Goal: Task Accomplishment & Management: Use online tool/utility

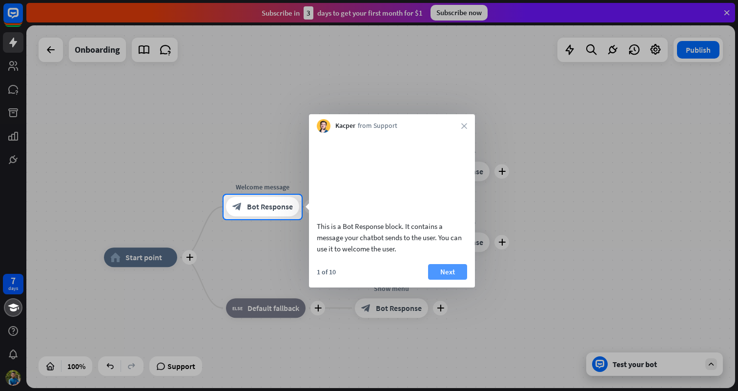
click at [448, 279] on button "Next" at bounding box center [447, 272] width 39 height 16
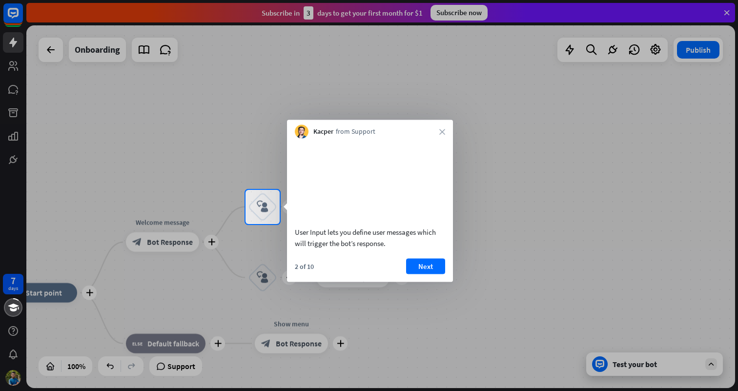
drag, startPoint x: 467, startPoint y: 166, endPoint x: 423, endPoint y: 173, distance: 44.0
click at [423, 173] on body "7 days close Product Help First steps Get started with ChatBot Help Center Foll…" at bounding box center [369, 195] width 738 height 391
drag, startPoint x: 320, startPoint y: 201, endPoint x: 247, endPoint y: 209, distance: 73.1
click at [247, 209] on body "7 days close Product Help First steps Get started with ChatBot Help Center Foll…" at bounding box center [369, 195] width 738 height 391
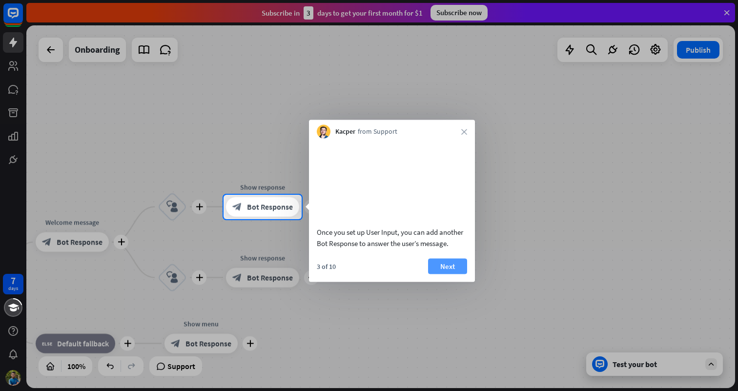
click at [451, 274] on button "Next" at bounding box center [447, 266] width 39 height 16
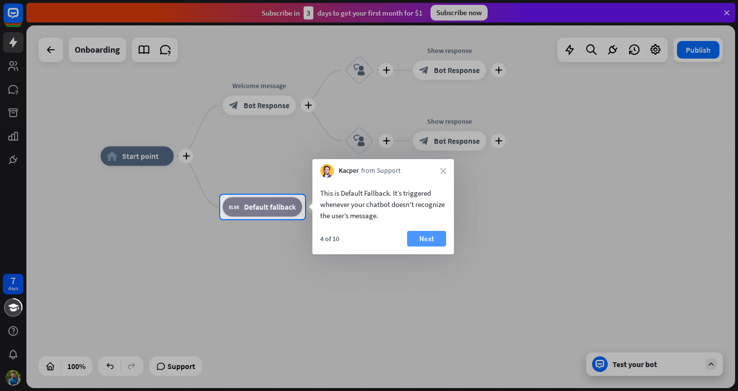
click at [424, 241] on button "Next" at bounding box center [426, 239] width 39 height 16
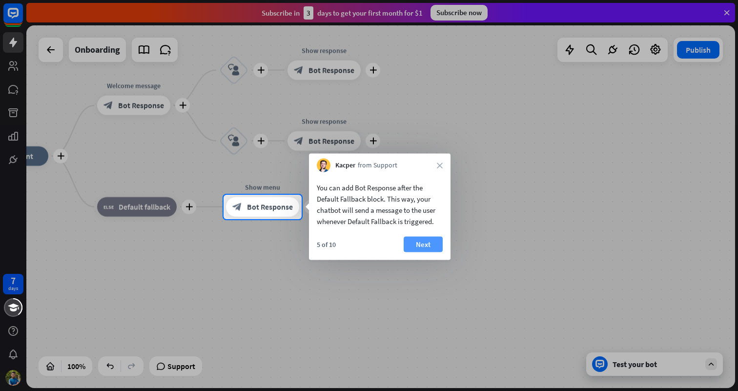
click at [428, 240] on button "Next" at bounding box center [423, 245] width 39 height 16
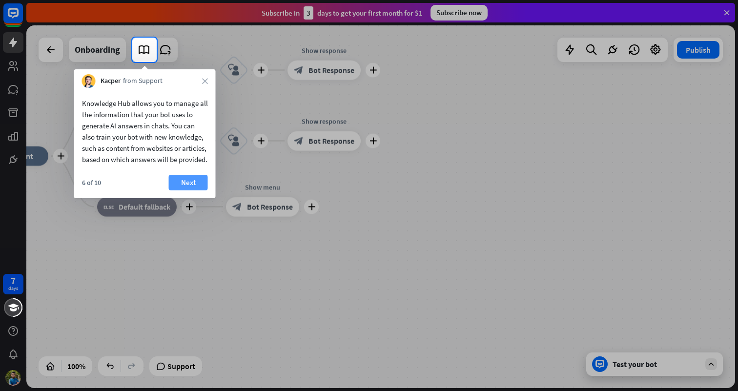
click at [195, 190] on button "Next" at bounding box center [188, 183] width 39 height 16
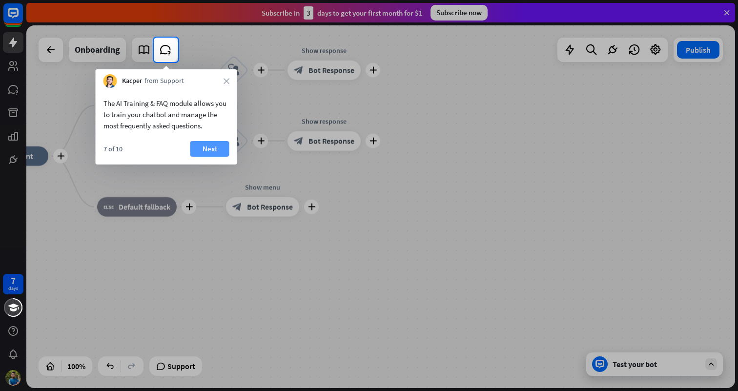
click at [216, 150] on button "Next" at bounding box center [209, 149] width 39 height 16
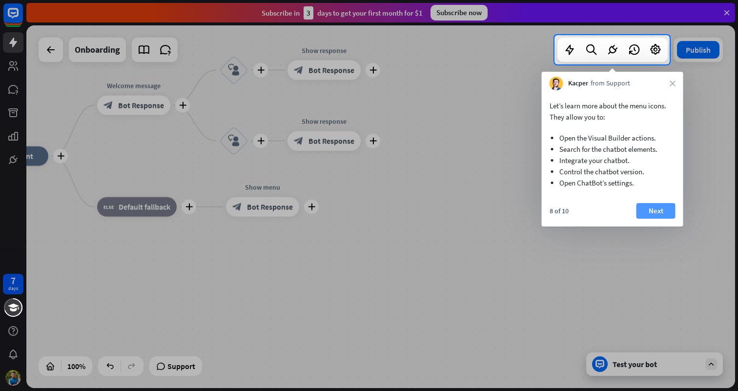
click at [645, 212] on button "Next" at bounding box center [655, 211] width 39 height 16
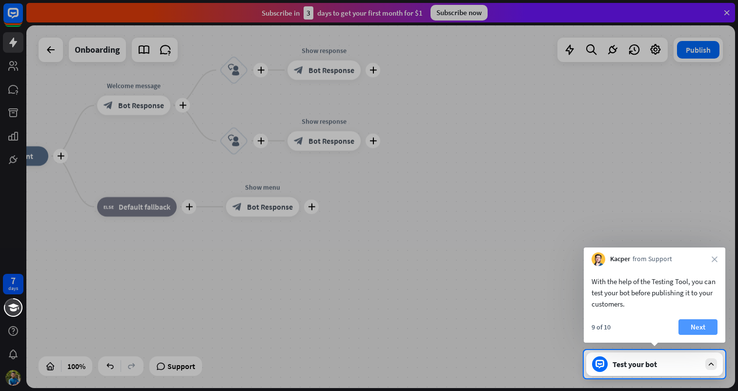
click at [699, 323] on button "Next" at bounding box center [697, 327] width 39 height 16
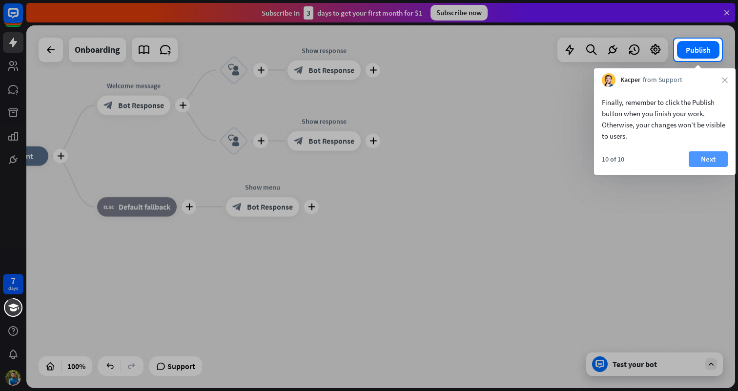
click at [710, 160] on button "Next" at bounding box center [708, 159] width 39 height 16
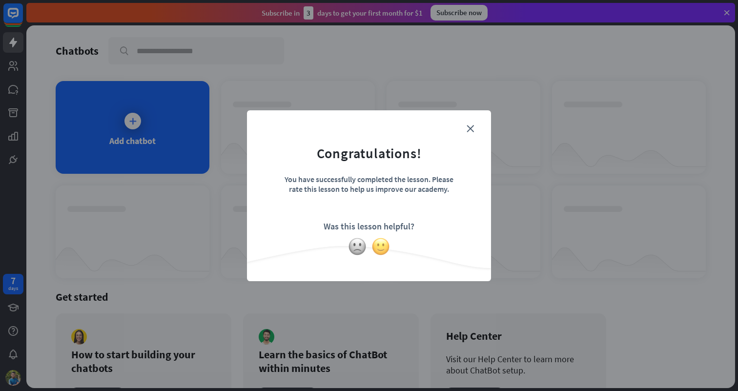
click at [378, 246] on img at bounding box center [380, 246] width 19 height 19
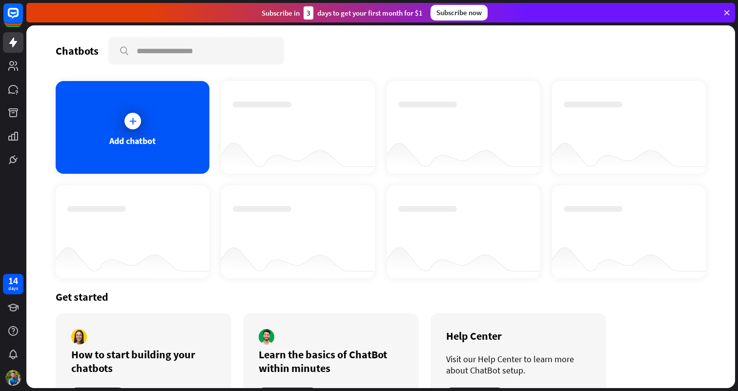
click at [316, 6] on div "Subscribe in 3 days to get your first month for $1" at bounding box center [342, 12] width 161 height 13
click at [386, 20] on div "Subscribe in 3 days to get your first month for $1 Subscribe now" at bounding box center [380, 13] width 709 height 20
click at [330, 17] on div "Subscribe in 3 days to get your first month for $1" at bounding box center [342, 12] width 161 height 13
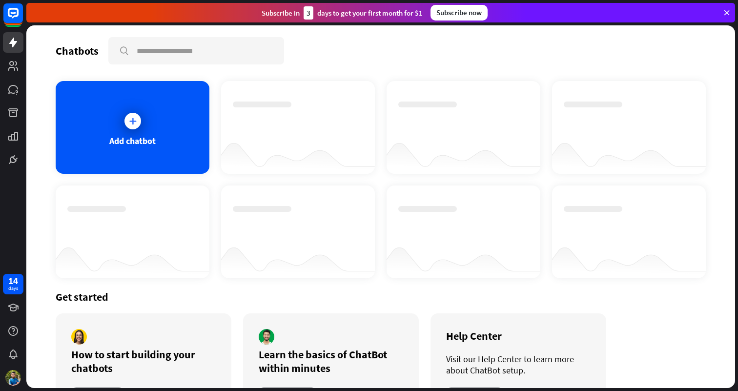
drag, startPoint x: 330, startPoint y: 17, endPoint x: 410, endPoint y: 13, distance: 80.6
click at [410, 13] on div "Subscribe in 3 days to get your first month for $1" at bounding box center [342, 12] width 161 height 13
click at [255, 16] on div "Subscribe in 3 days to get your first month for $1 Subscribe now" at bounding box center [380, 13] width 709 height 20
click at [306, 11] on div "3" at bounding box center [309, 12] width 10 height 13
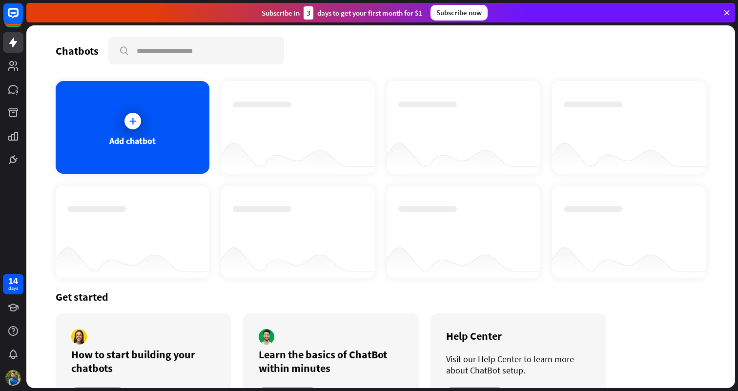
click at [314, 101] on div at bounding box center [298, 127] width 154 height 93
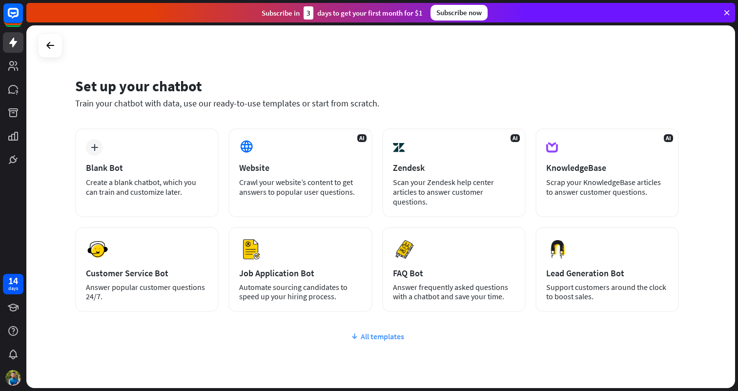
click at [374, 335] on div "All templates" at bounding box center [377, 336] width 604 height 10
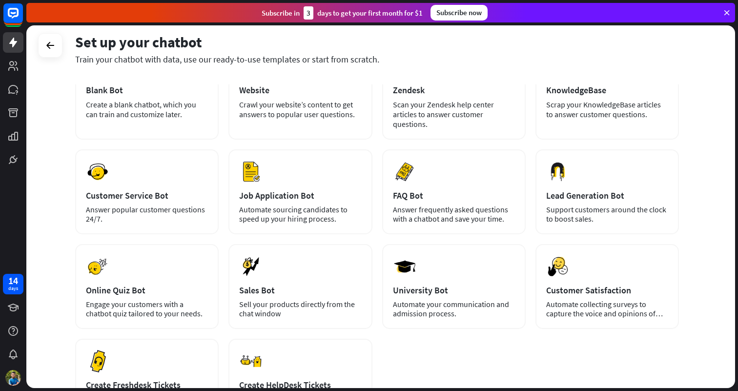
scroll to position [30, 0]
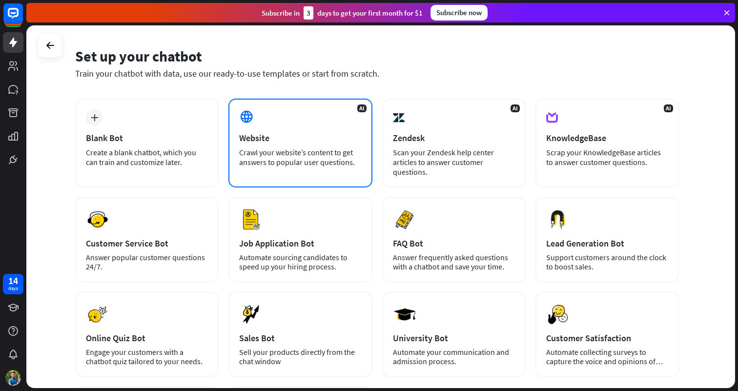
click at [320, 134] on div "Website" at bounding box center [300, 137] width 122 height 11
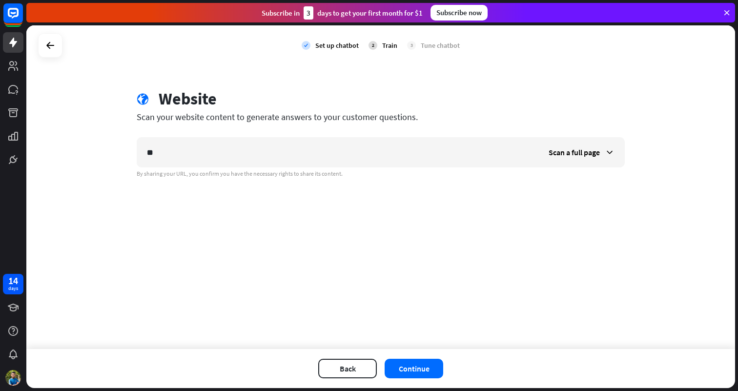
type input "*"
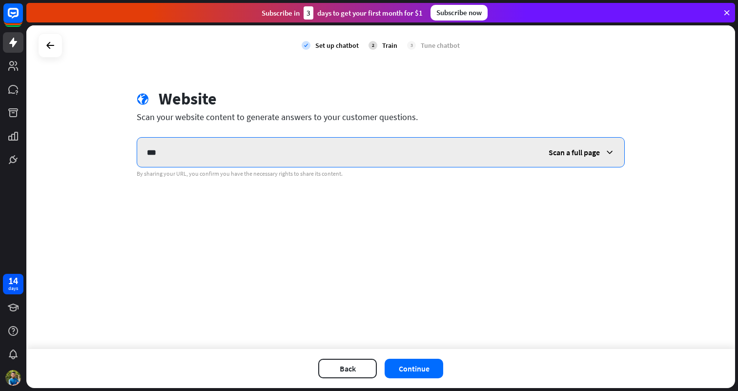
click at [257, 144] on input "***" at bounding box center [338, 152] width 402 height 29
paste input "**********"
type input "**********"
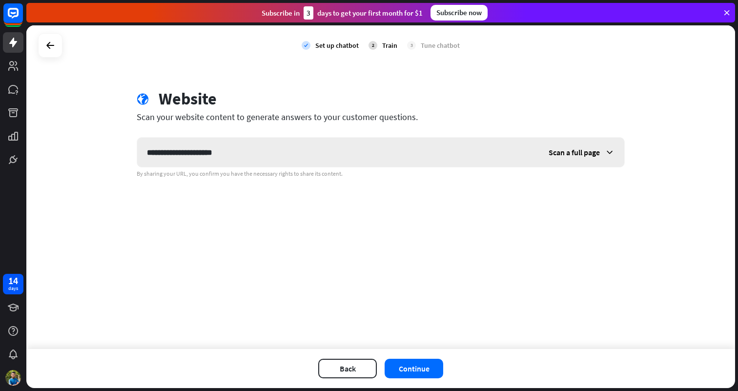
click at [605, 152] on icon at bounding box center [610, 152] width 10 height 10
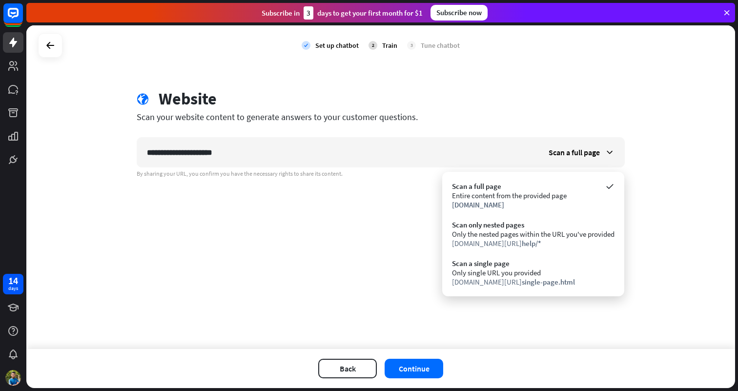
click at [645, 89] on div "**********" at bounding box center [380, 187] width 709 height 324
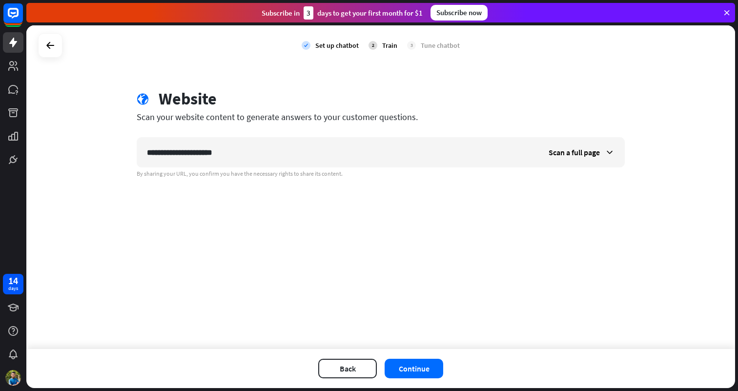
click at [645, 89] on div "**********" at bounding box center [380, 187] width 709 height 324
click at [572, 151] on span "Scan a full page" at bounding box center [574, 152] width 51 height 10
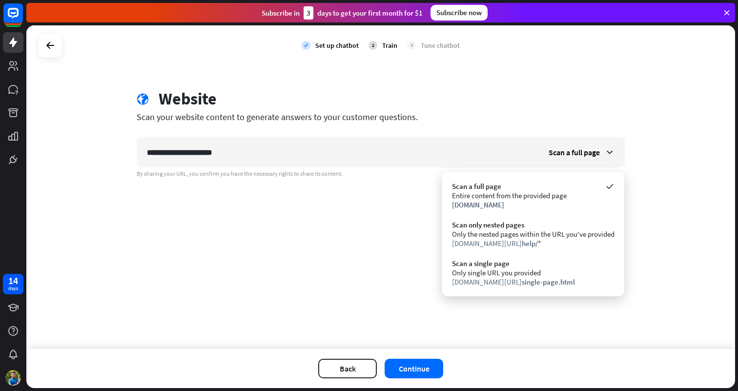
click at [692, 358] on div "Back Continue" at bounding box center [380, 368] width 709 height 39
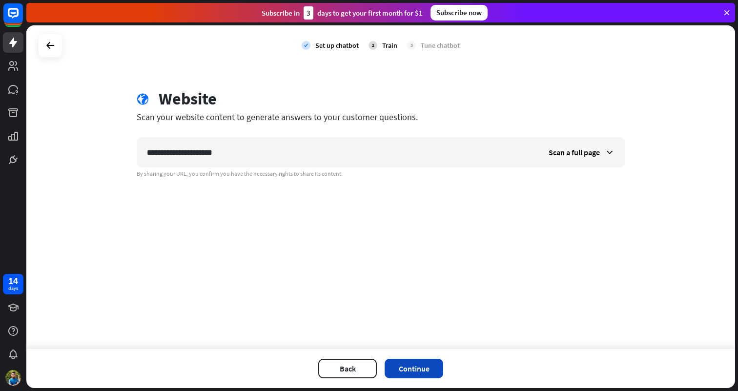
click at [411, 366] on button "Continue" at bounding box center [414, 369] width 59 height 20
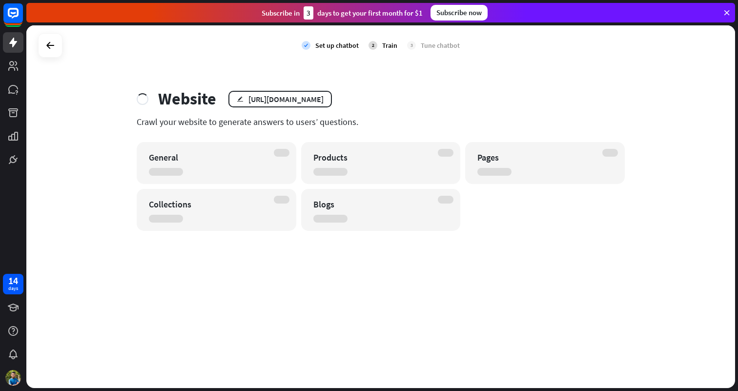
click at [175, 95] on div "Website" at bounding box center [187, 99] width 58 height 20
click at [13, 383] on img at bounding box center [13, 378] width 16 height 16
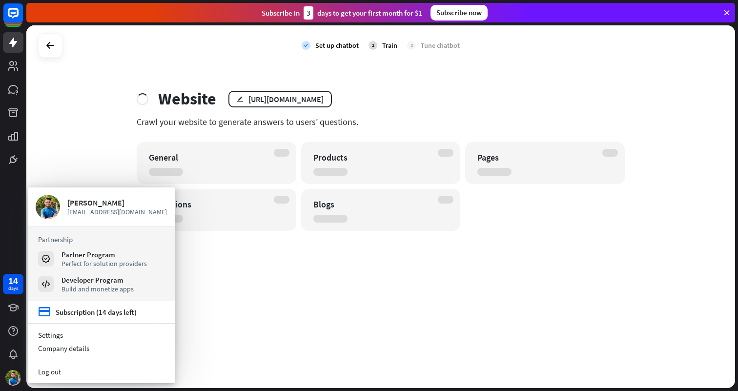
click at [505, 65] on div "check Set up chatbot 2 Train 3 Tune chatbot Website edit https://www.oflara.com…" at bounding box center [380, 206] width 709 height 363
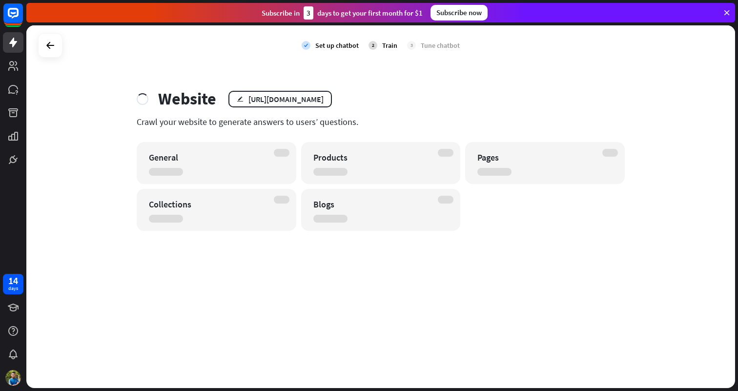
click at [428, 70] on div "check Set up chatbot 2 Train 3 Tune chatbot Website edit https://www.oflara.com…" at bounding box center [380, 206] width 709 height 363
click at [16, 14] on rect at bounding box center [12, 12] width 21 height 21
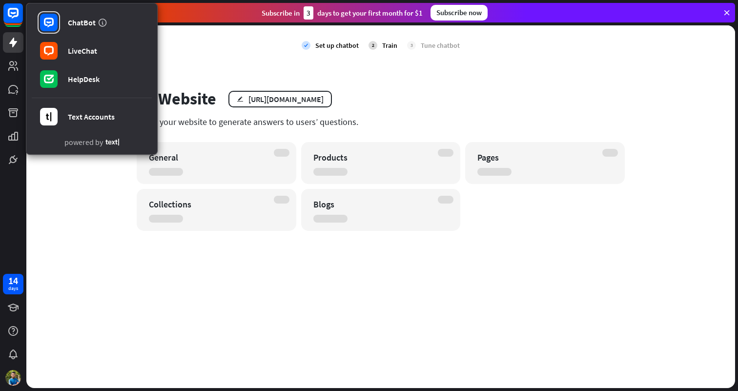
click at [563, 92] on div "Website edit https://www.oflara.com/" at bounding box center [381, 99] width 488 height 20
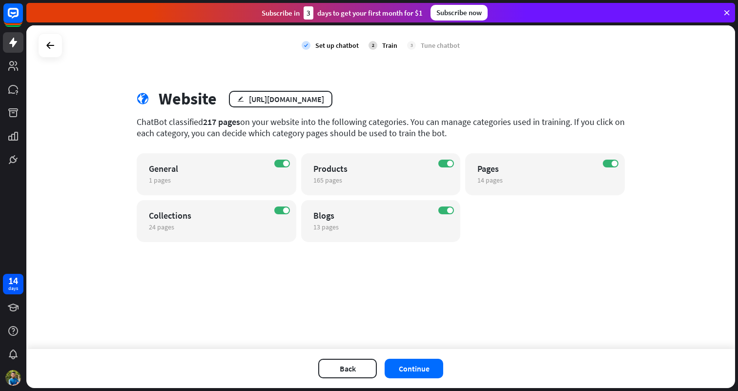
click at [324, 273] on div "check Set up chatbot 2 Train 3 Tune chatbot globe Website edit https://www.ofla…" at bounding box center [380, 187] width 709 height 324
click at [318, 227] on span "13 pages" at bounding box center [325, 227] width 25 height 9
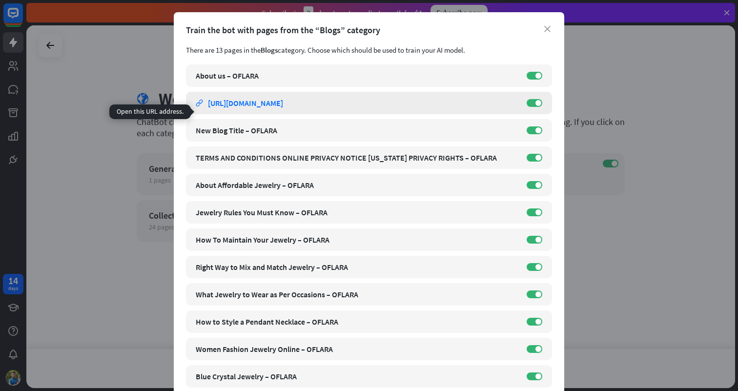
scroll to position [0, 0]
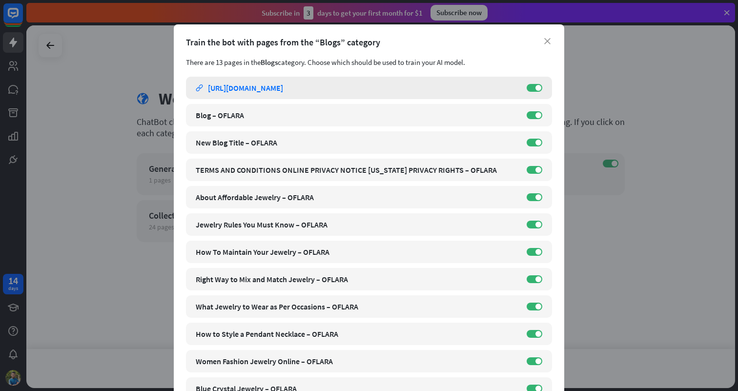
click at [248, 89] on div "https://www.oflara.com/blogs/news" at bounding box center [245, 88] width 75 height 10
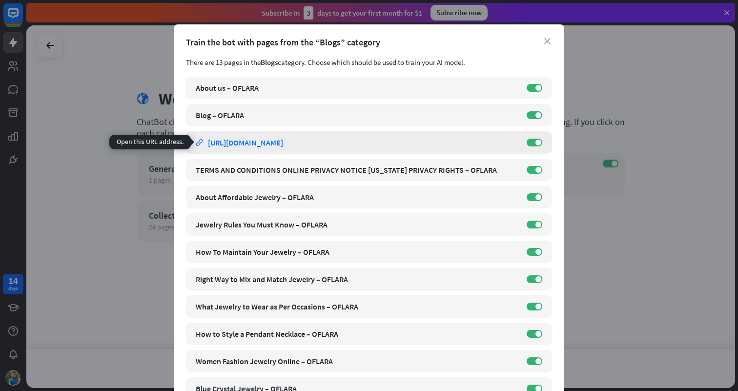
scroll to position [85, 0]
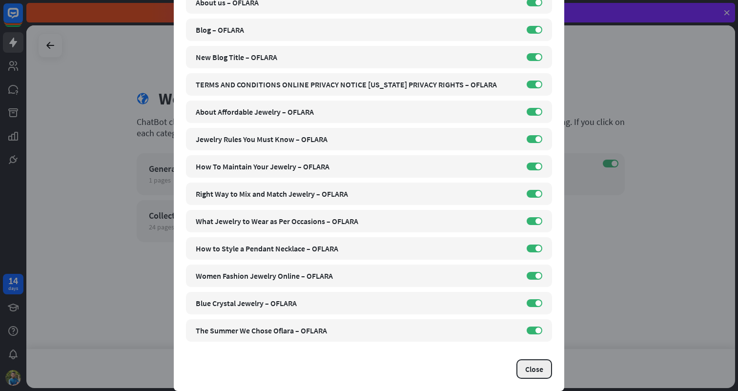
click at [531, 371] on button "Close" at bounding box center [534, 369] width 36 height 20
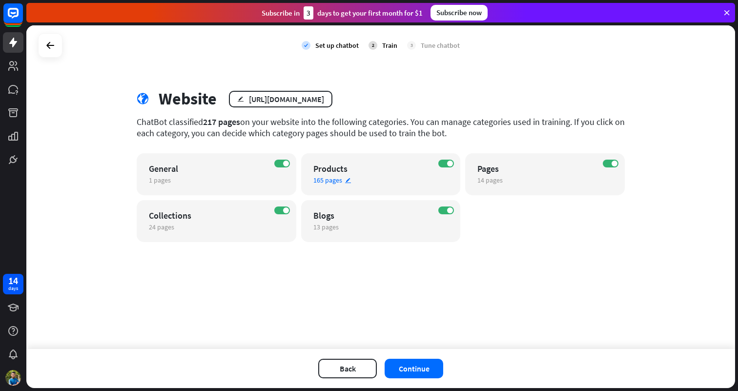
click at [326, 179] on span "165 pages" at bounding box center [327, 180] width 29 height 9
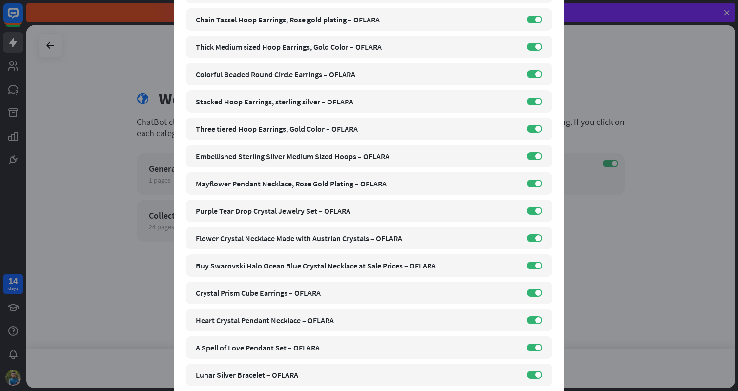
scroll to position [2124, 0]
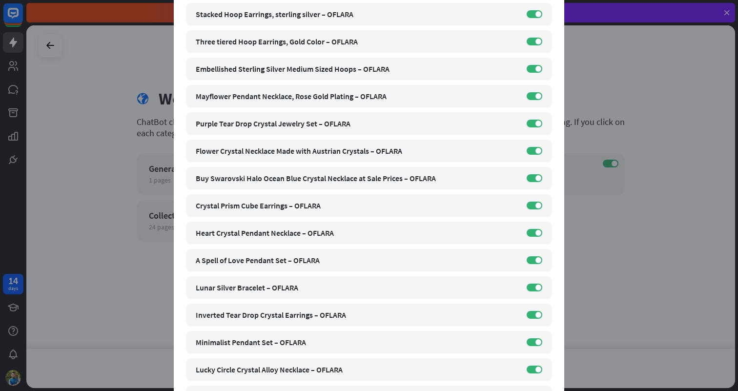
click at [600, 195] on div "close Train the bot with pages from the “Products” category There are 165 pages…" at bounding box center [369, 195] width 738 height 391
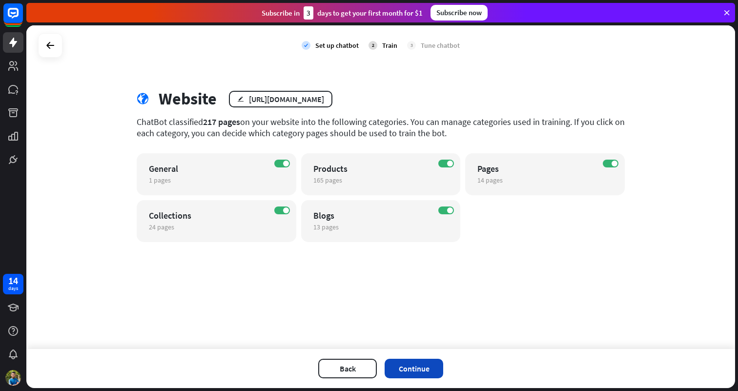
click at [416, 366] on button "Continue" at bounding box center [414, 369] width 59 height 20
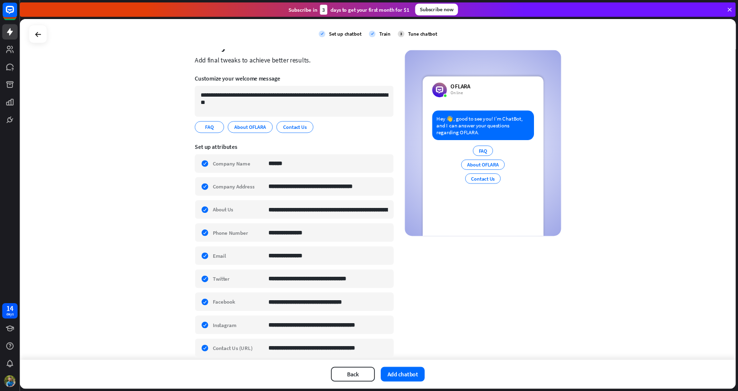
scroll to position [0, 0]
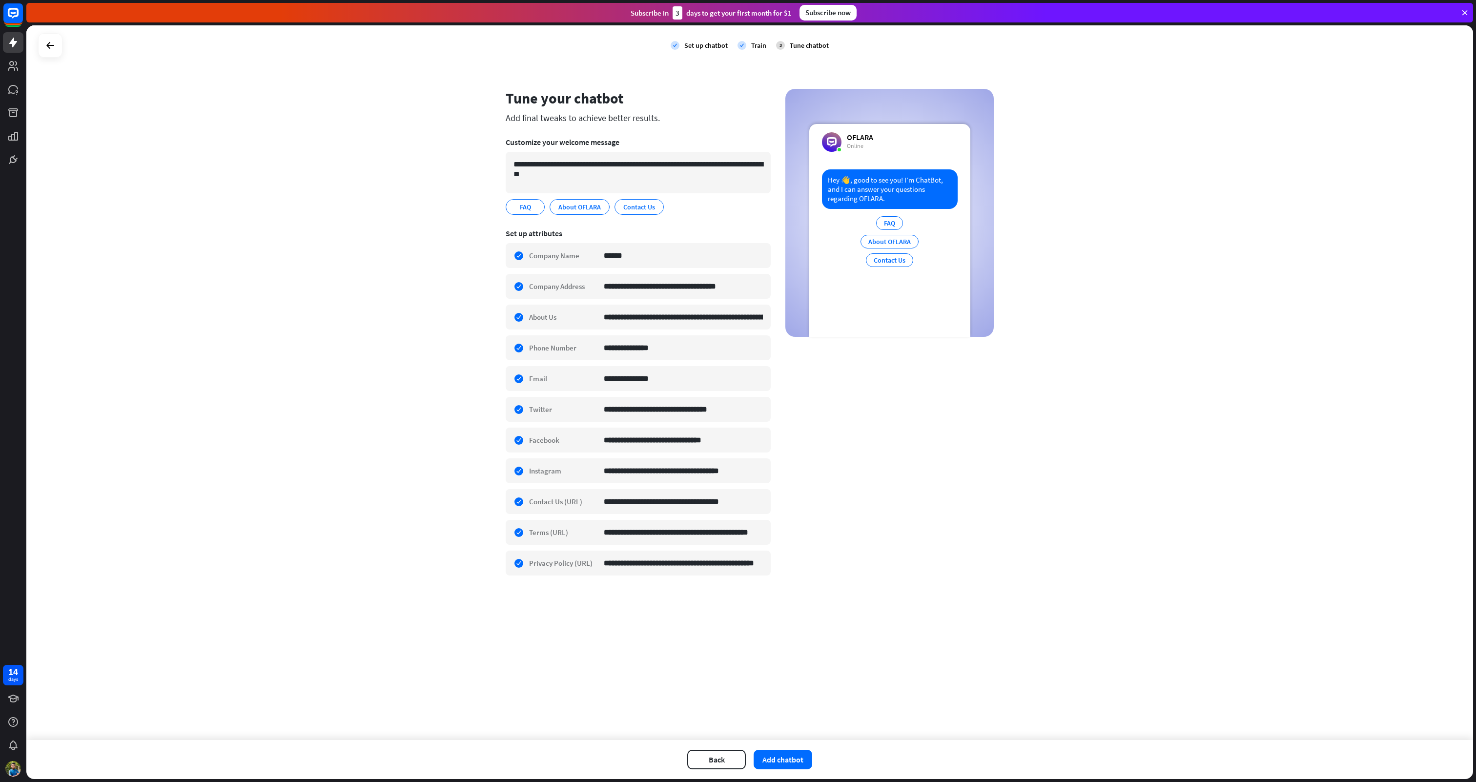
click at [737, 254] on div "**********" at bounding box center [749, 382] width 1447 height 715
click at [737, 118] on div "**********" at bounding box center [749, 382] width 1447 height 715
click at [737, 321] on div "**********" at bounding box center [749, 382] width 1447 height 715
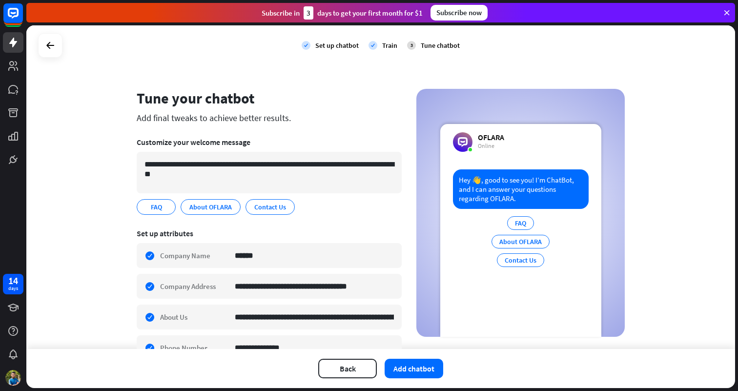
scroll to position [270, 0]
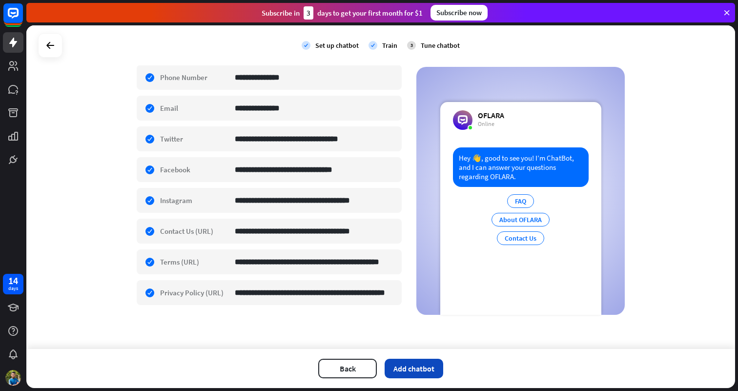
click at [399, 363] on button "Add chatbot" at bounding box center [414, 369] width 59 height 20
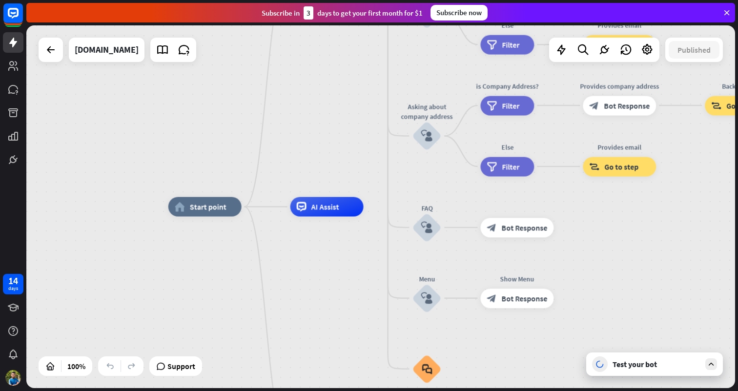
click at [708, 362] on icon at bounding box center [711, 364] width 9 height 9
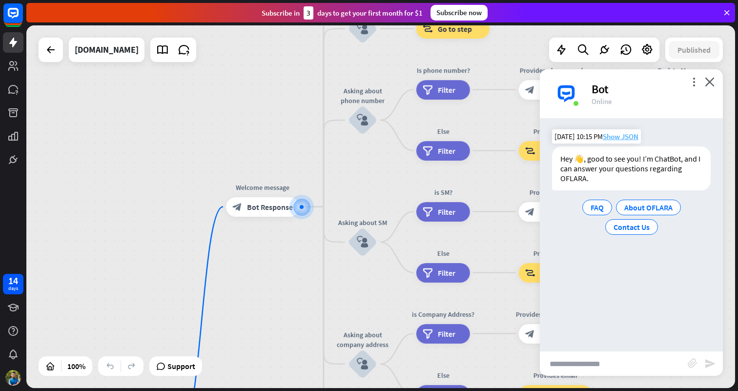
click at [629, 136] on span "Show JSON" at bounding box center [621, 136] width 36 height 9
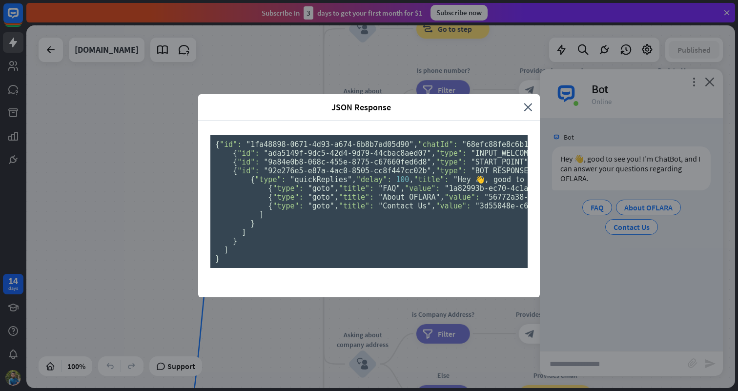
scroll to position [18, 0]
drag, startPoint x: 224, startPoint y: 71, endPoint x: 244, endPoint y: 62, distance: 21.2
click at [244, 135] on pre "{ "id": "1fa48898-0671-4d93-a674-6b8b7ad05d90" , "chatId": "68efc88fe8c6b100075…" at bounding box center [368, 201] width 317 height 133
click at [242, 140] on span ""id":" at bounding box center [231, 144] width 22 height 9
click at [418, 140] on span ""chatId":" at bounding box center [438, 144] width 40 height 9
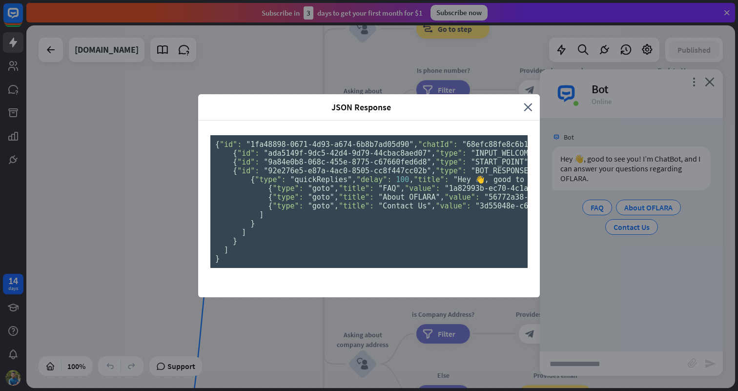
click at [418, 140] on span ""chatId":" at bounding box center [438, 144] width 40 height 9
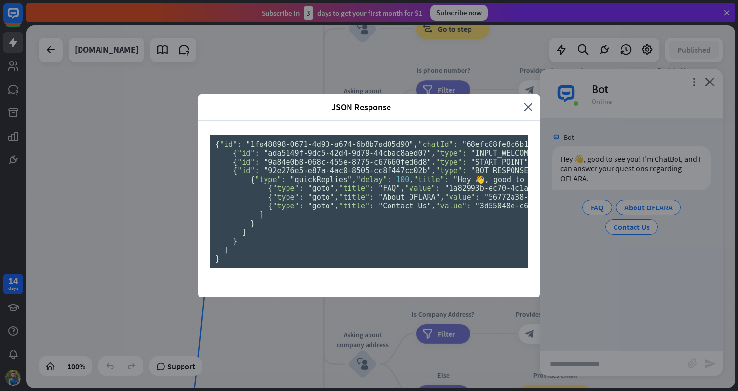
scroll to position [0, 0]
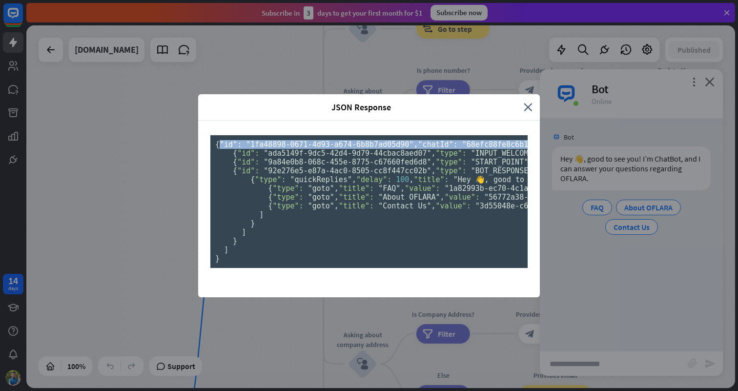
drag, startPoint x: 218, startPoint y: 73, endPoint x: 329, endPoint y: 274, distance: 230.1
click at [329, 268] on pre "{ "id": "1fa48898-0671-4d93-a674-6b8b7ad05d90" , "chatId": "68efc88fe8c6b100075…" at bounding box center [368, 201] width 317 height 133
click at [241, 268] on pre "{ "id": "1fa48898-0671-4d93-a674-6b8b7ad05d90" , "chatId": "68efc88fe8c6b100075…" at bounding box center [368, 201] width 317 height 133
copy pre ""id": "1fa48898-0671-4d93-a674-6b8b7ad05d90" , "chatId": "68efc88fe8c6b100075e1…"
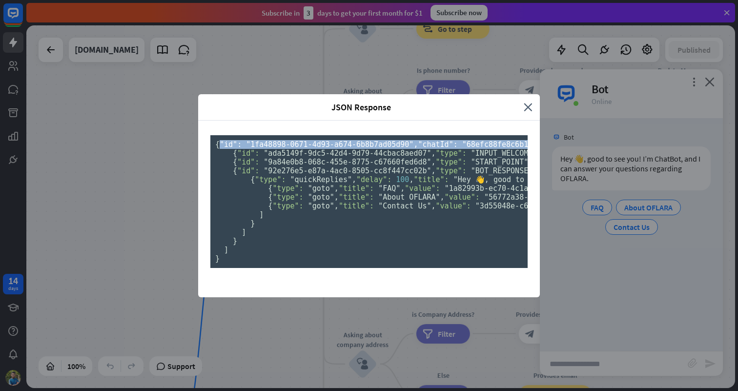
click at [608, 196] on div "JSON Response close { "id": "1fa48898-0671-4d93-a674-6b8b7ad05d90" , "chatId": …" at bounding box center [369, 195] width 738 height 391
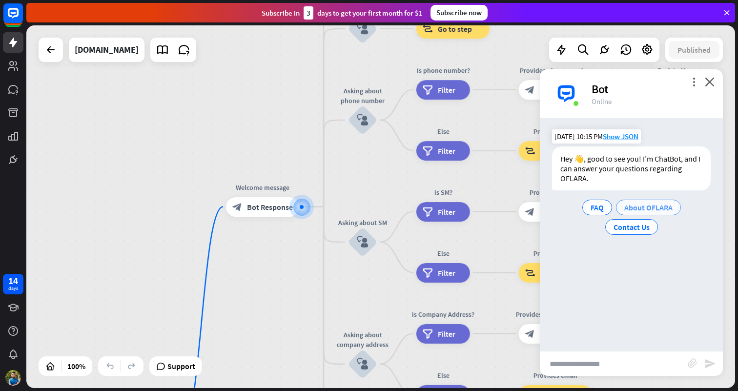
click at [641, 208] on span "About OFLARA" at bounding box center [648, 208] width 48 height 10
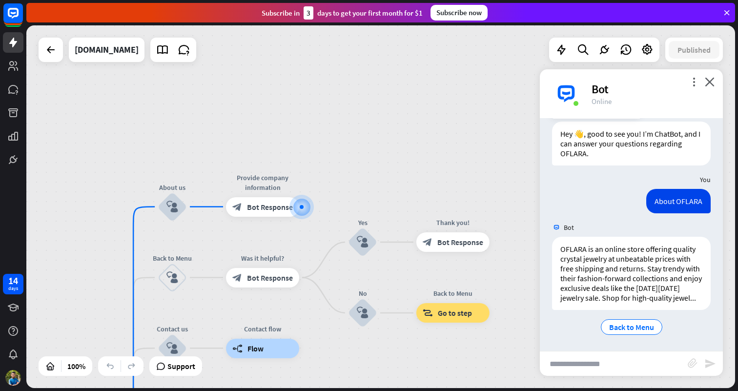
scroll to position [25, 0]
click at [682, 249] on div "OFLARA is an online store offering quality crystal jewelry at unbeatable prices…" at bounding box center [631, 272] width 159 height 73
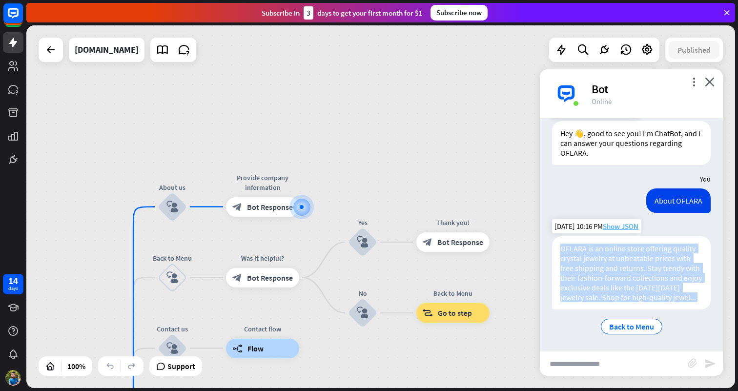
click at [616, 223] on span "Show JSON" at bounding box center [621, 226] width 36 height 9
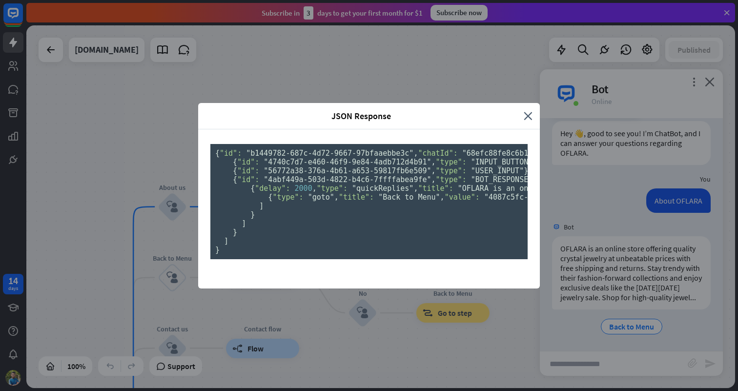
scroll to position [258, 0]
click at [378, 202] on span ""Back to Menu"" at bounding box center [408, 197] width 61 height 9
click at [400, 217] on pre "{ "id": "b1449782-687c-4d72-9667-97bfaaebbe3c" , "chatId": "68efc88fe8c6b100075…" at bounding box center [368, 201] width 317 height 115
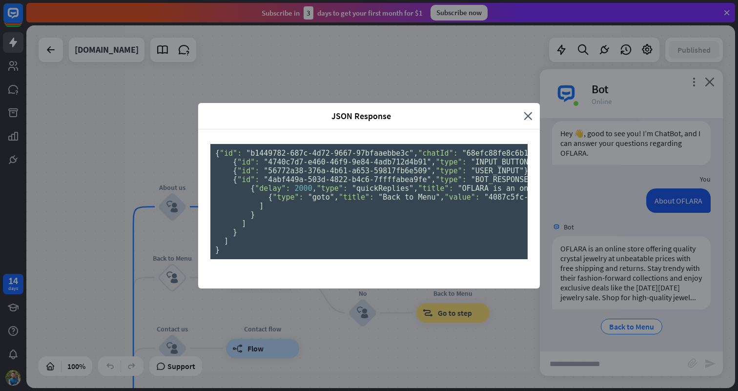
scroll to position [0, 0]
click at [528, 110] on icon "close" at bounding box center [528, 115] width 9 height 11
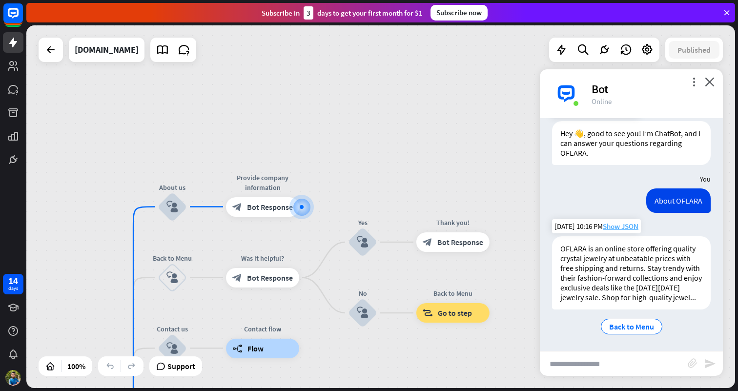
click at [621, 226] on span "Show JSON" at bounding box center [621, 226] width 36 height 9
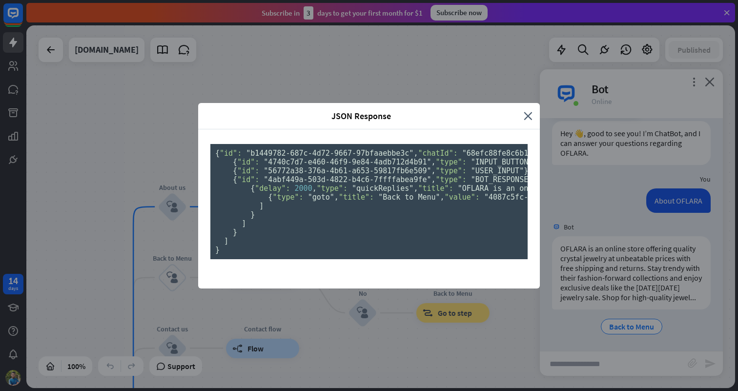
click at [533, 103] on div "JSON Response close" at bounding box center [369, 116] width 342 height 26
click at [526, 110] on icon "close" at bounding box center [528, 115] width 9 height 11
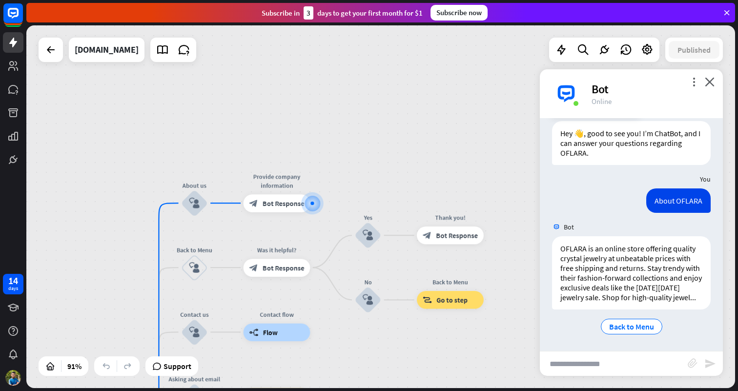
click at [715, 84] on div "more_vert close Bot Online" at bounding box center [631, 93] width 183 height 49
click at [708, 78] on icon "close" at bounding box center [710, 81] width 10 height 9
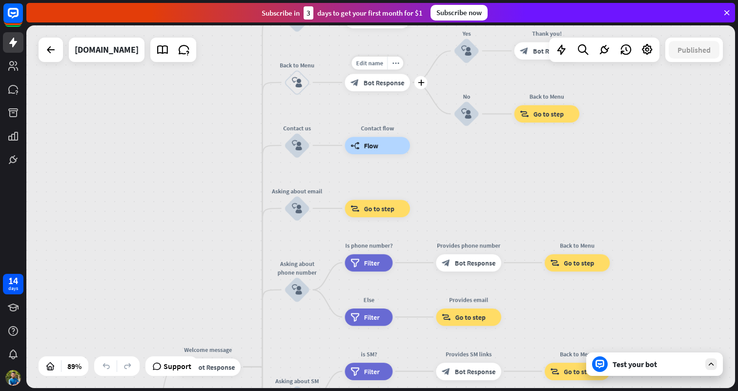
drag, startPoint x: 318, startPoint y: 286, endPoint x: 416, endPoint y: 103, distance: 207.2
click at [410, 91] on div "Edit name more_horiz plus block_bot_response Bot Response" at bounding box center [377, 83] width 65 height 18
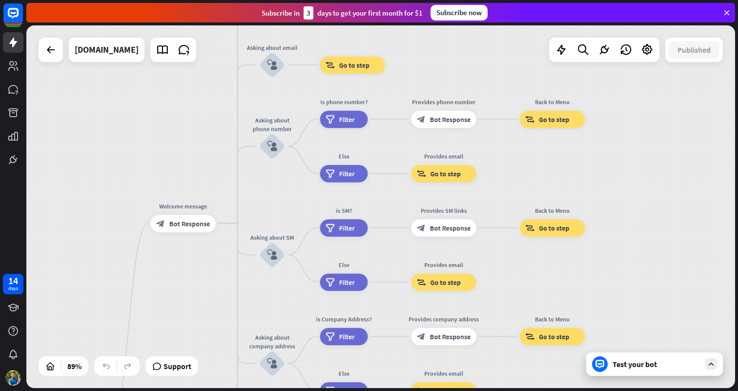
drag, startPoint x: 367, startPoint y: 175, endPoint x: 342, endPoint y: 32, distance: 145.6
click at [342, 32] on div "home_2 Start point Welcome message block_bot_response Bot Response About us blo…" at bounding box center [380, 206] width 709 height 363
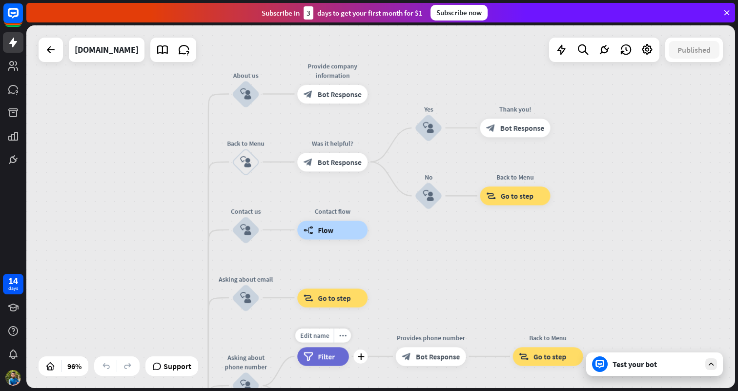
drag, startPoint x: 356, startPoint y: 133, endPoint x: 335, endPoint y: 375, distance: 242.6
click at [335, 366] on div "Edit name more_horiz plus filter Filter" at bounding box center [323, 356] width 52 height 19
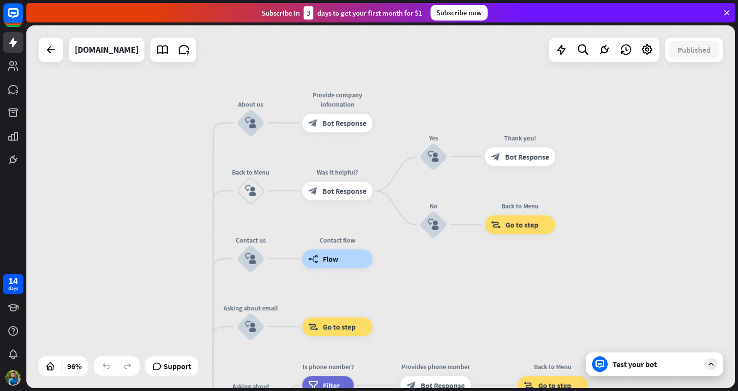
drag, startPoint x: 340, startPoint y: 127, endPoint x: 340, endPoint y: 139, distance: 11.7
click at [345, 153] on div "home_2 Start point Welcome message block_bot_response Bot Response About us blo…" at bounding box center [380, 206] width 709 height 363
click at [323, 121] on span "Bot Response" at bounding box center [344, 122] width 44 height 9
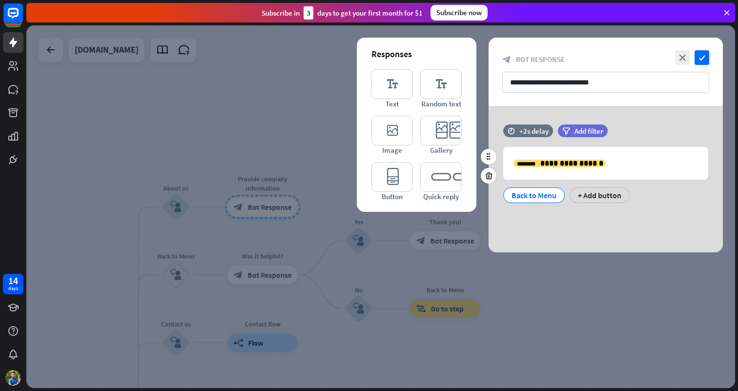
click at [632, 139] on div "filter Add filter" at bounding box center [607, 135] width 99 height 22
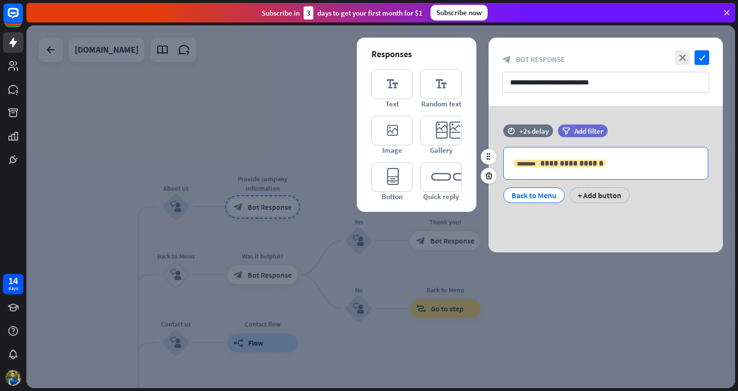
click at [540, 163] on span "**********" at bounding box center [571, 163] width 63 height 7
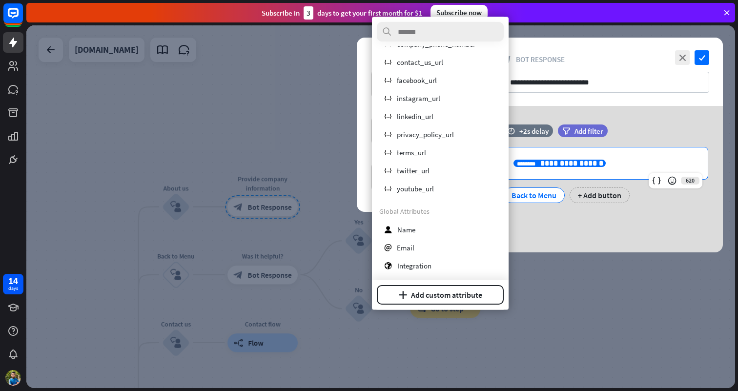
scroll to position [323, 0]
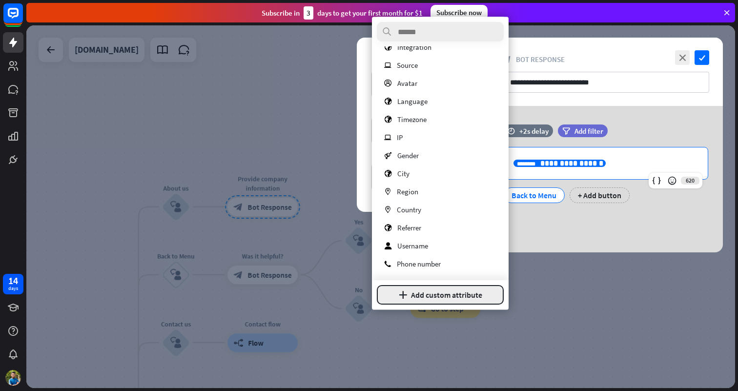
click at [424, 294] on button "plus Add custom attribute" at bounding box center [440, 296] width 127 height 20
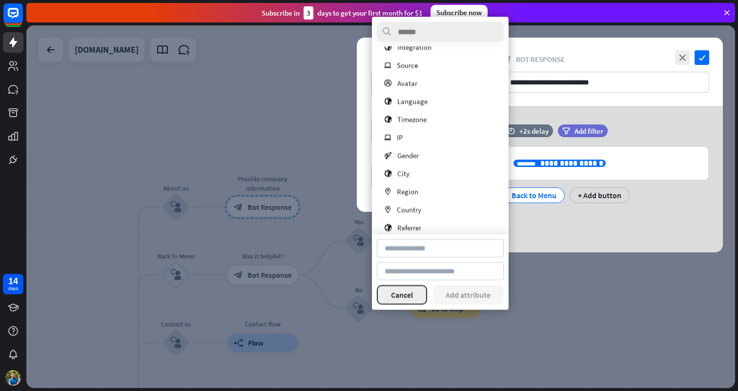
click at [419, 291] on button "Cancel" at bounding box center [402, 296] width 50 height 20
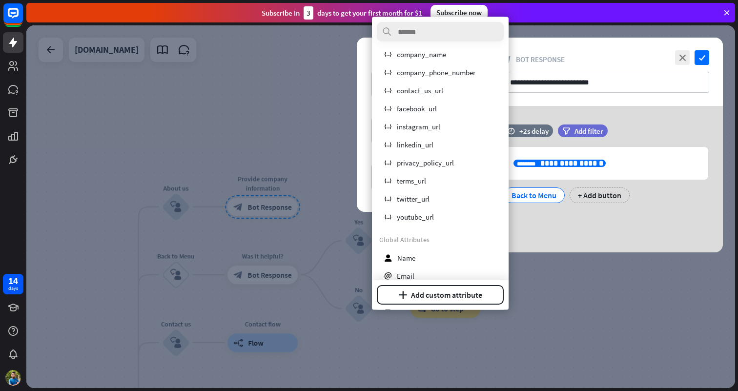
scroll to position [0, 0]
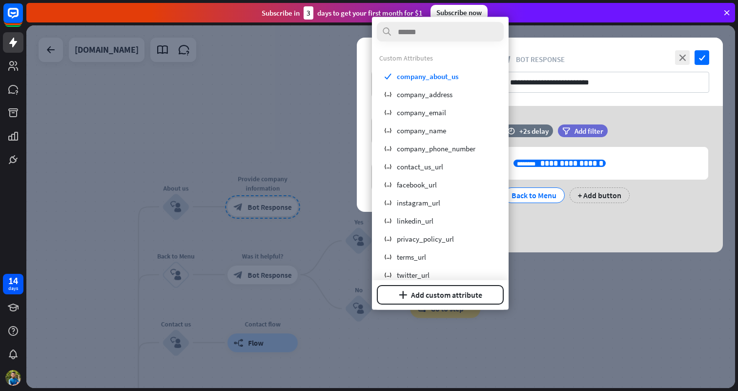
click at [565, 26] on div at bounding box center [380, 206] width 709 height 363
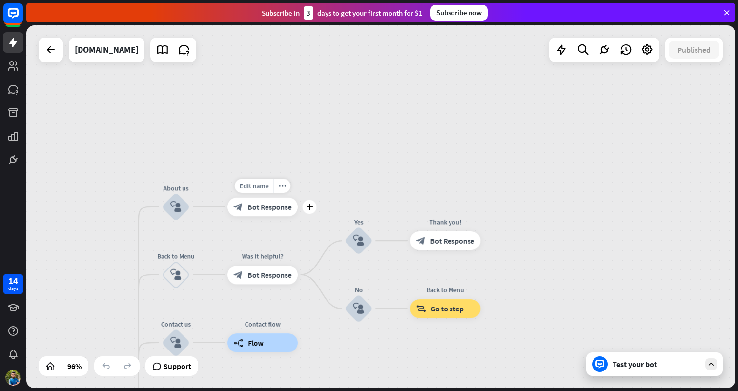
click at [239, 202] on icon "block_bot_response" at bounding box center [238, 206] width 9 height 9
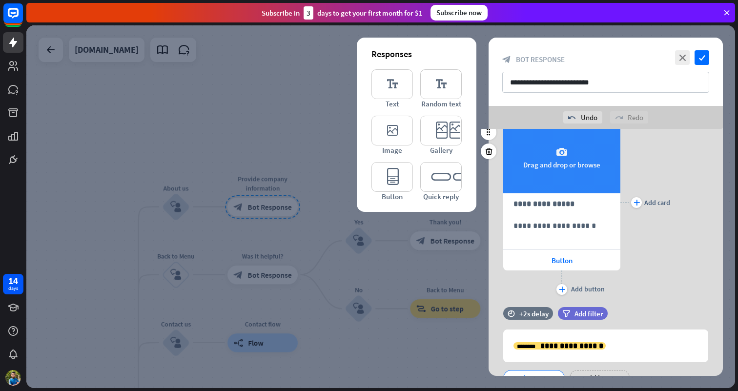
scroll to position [91, 0]
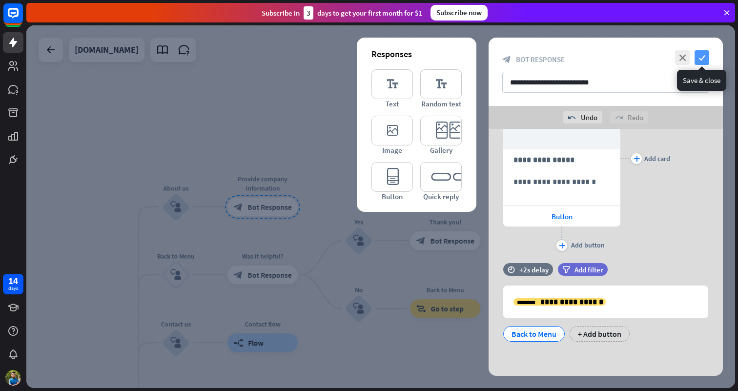
click at [702, 61] on icon "check" at bounding box center [702, 57] width 15 height 15
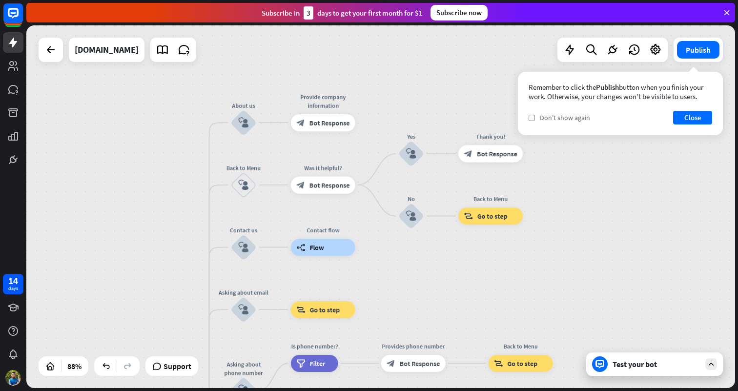
drag, startPoint x: 497, startPoint y: 205, endPoint x: 538, endPoint y: 121, distance: 93.4
click at [538, 121] on div "home_2 Start point Welcome message block_bot_response Bot Response About us blo…" at bounding box center [380, 206] width 709 height 363
click at [489, 217] on span "Go to step" at bounding box center [492, 216] width 30 height 9
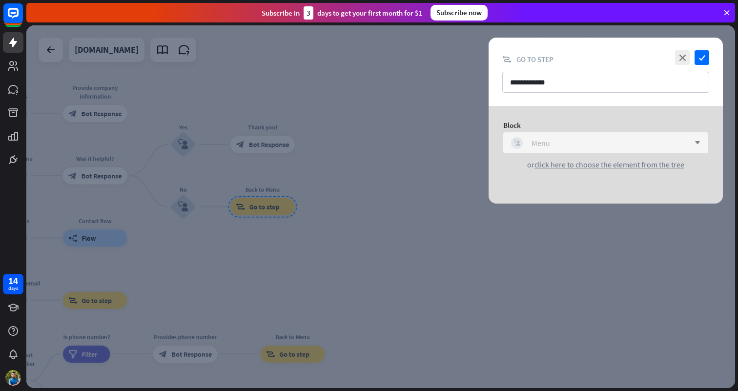
click at [619, 142] on div "block_user_input Menu" at bounding box center [600, 143] width 179 height 12
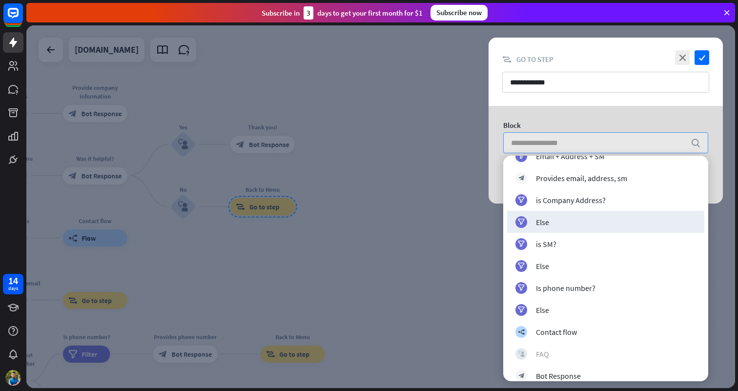
scroll to position [793, 0]
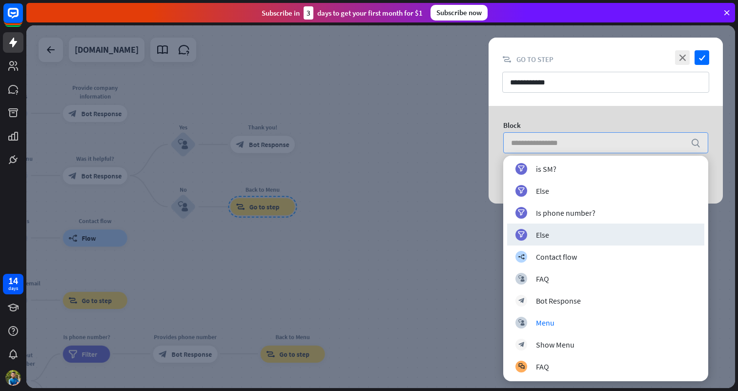
click at [430, 207] on div at bounding box center [380, 206] width 709 height 363
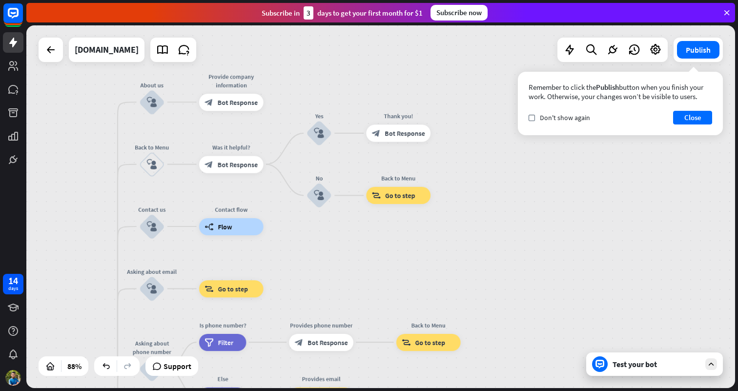
drag, startPoint x: 540, startPoint y: 162, endPoint x: 675, endPoint y: 150, distance: 135.7
click at [675, 150] on div "home_2 Start point Welcome message block_bot_response Bot Response About us blo…" at bounding box center [380, 206] width 709 height 363
click at [156, 50] on icon at bounding box center [162, 49] width 13 height 13
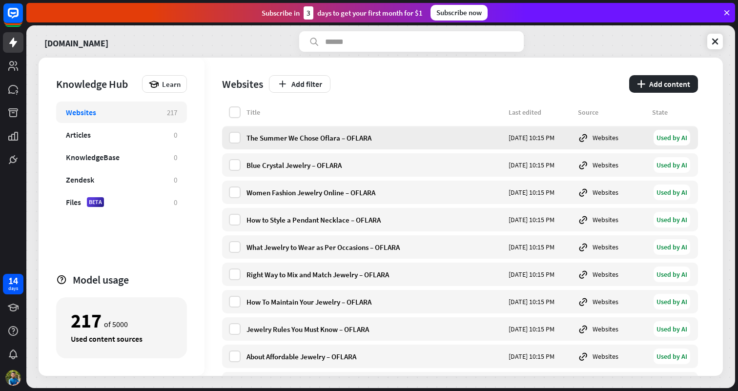
click at [328, 134] on div "The Summer We Chose Oflara – OFLARA" at bounding box center [374, 137] width 256 height 9
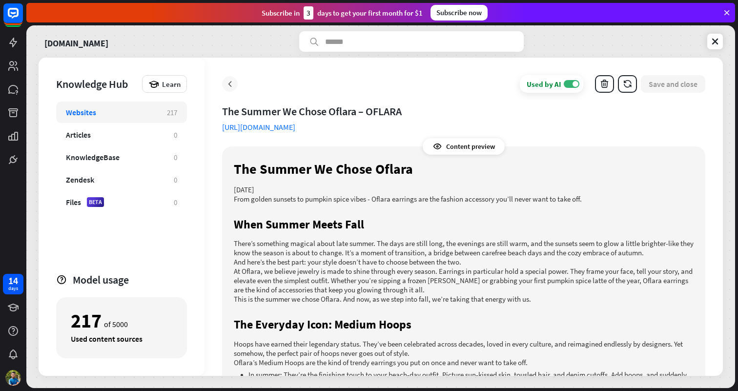
click at [232, 86] on icon at bounding box center [230, 84] width 10 height 10
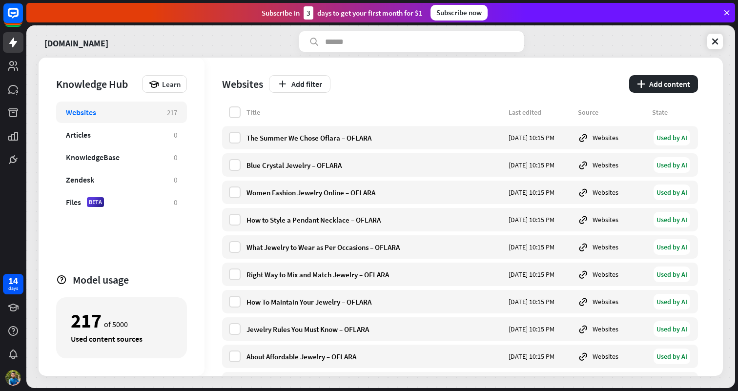
click at [412, 67] on div "Websites Add filter plus Add content" at bounding box center [460, 82] width 476 height 49
click at [290, 135] on div "The Summer We Chose Oflara – OFLARA" at bounding box center [374, 137] width 256 height 9
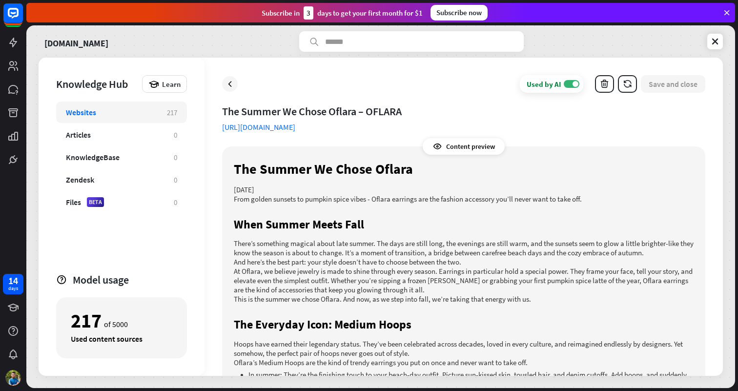
click at [544, 86] on div "Used by AI" at bounding box center [544, 84] width 35 height 9
click at [544, 86] on div "Not used" at bounding box center [541, 84] width 29 height 9
click at [544, 86] on div "Used by AI" at bounding box center [544, 84] width 35 height 9
click at [544, 86] on div "Not used" at bounding box center [541, 84] width 29 height 9
click at [544, 86] on div "Used by AI" at bounding box center [544, 84] width 35 height 9
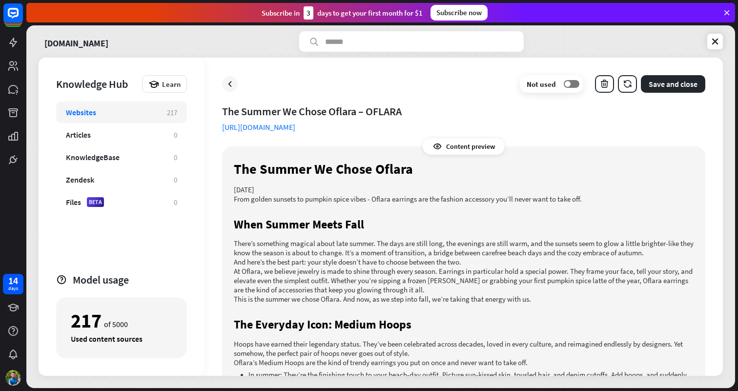
click at [612, 107] on div "The Summer We Chose Oflara – OFLARA" at bounding box center [463, 111] width 483 height 14
click at [565, 83] on span at bounding box center [568, 84] width 6 height 6
click at [594, 108] on div "The Summer We Chose Oflara – OFLARA" at bounding box center [463, 111] width 483 height 14
click at [463, 143] on div "Content preview" at bounding box center [464, 146] width 82 height 17
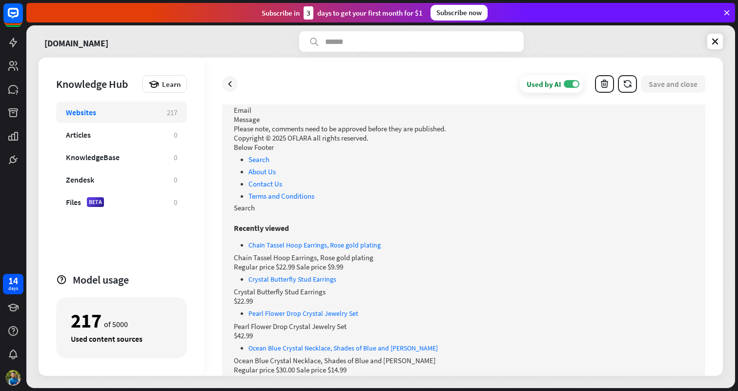
scroll to position [1369, 0]
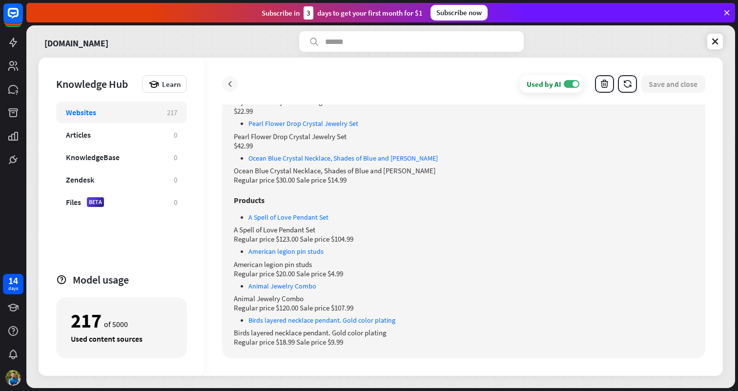
click at [232, 81] on icon at bounding box center [230, 84] width 10 height 10
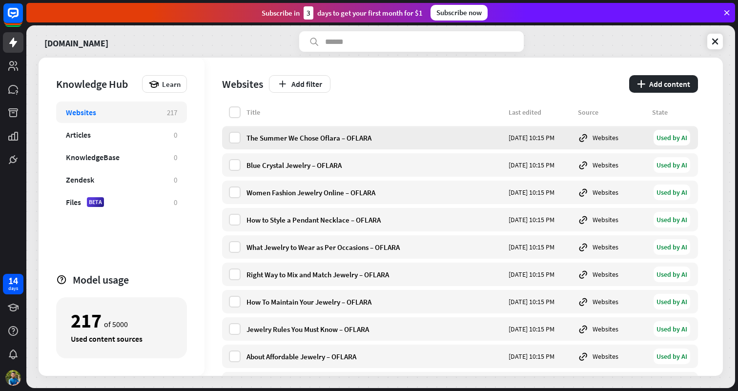
click at [684, 137] on div "Used by AI" at bounding box center [672, 138] width 37 height 16
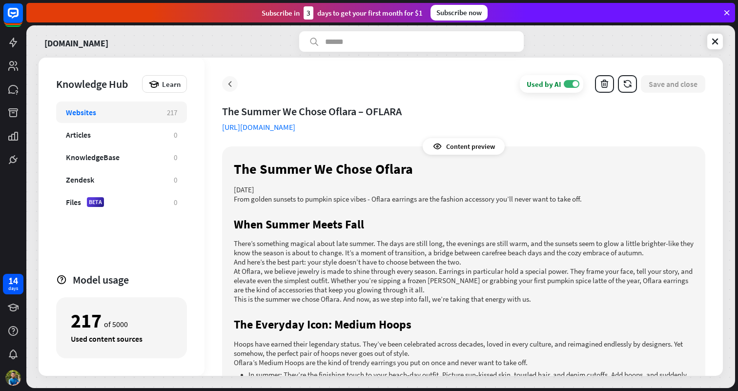
click at [231, 81] on icon at bounding box center [230, 84] width 10 height 10
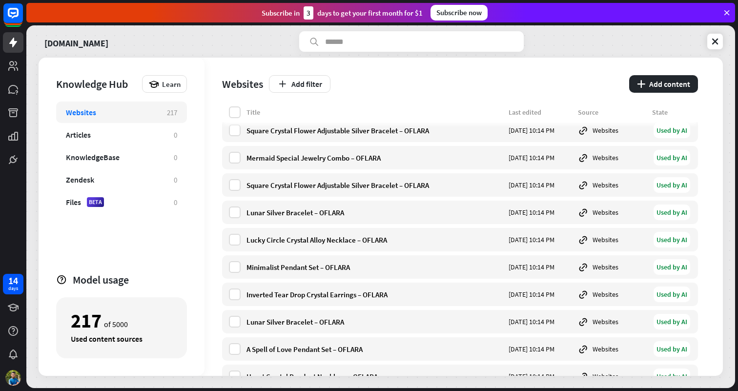
scroll to position [3942, 0]
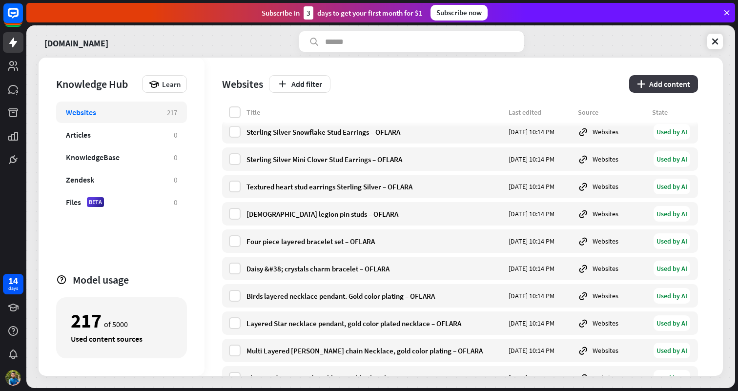
click at [691, 83] on button "plus Add content" at bounding box center [663, 84] width 69 height 18
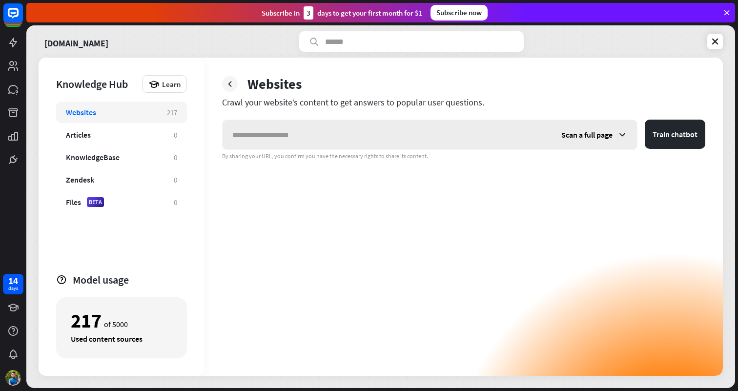
click at [602, 136] on span "Scan a full page" at bounding box center [586, 135] width 51 height 10
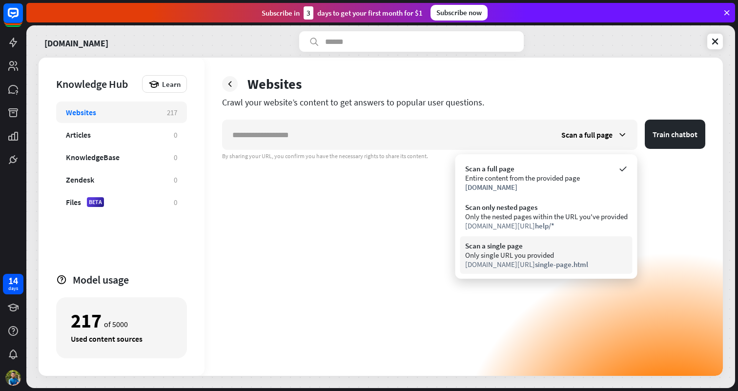
click at [537, 254] on div "Only single URL you provided" at bounding box center [546, 254] width 163 height 9
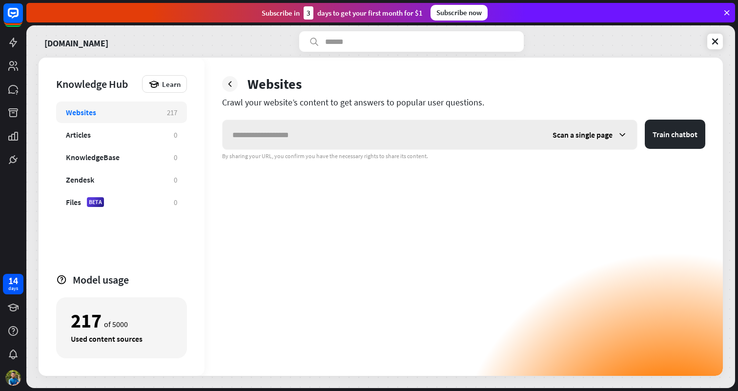
click at [610, 135] on span "Scan a single page" at bounding box center [583, 135] width 60 height 10
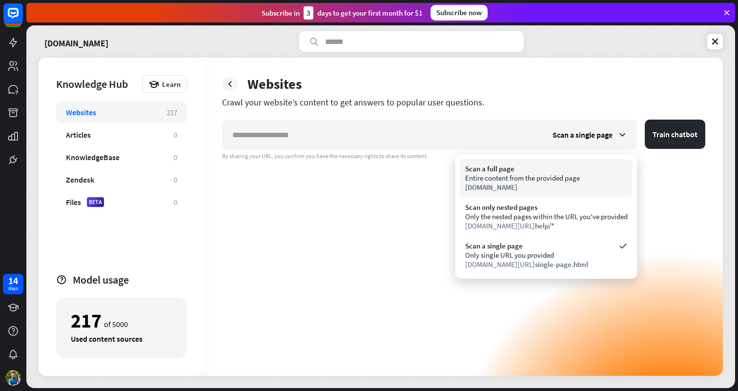
click at [586, 174] on div "Entire content from the provided page" at bounding box center [546, 177] width 163 height 9
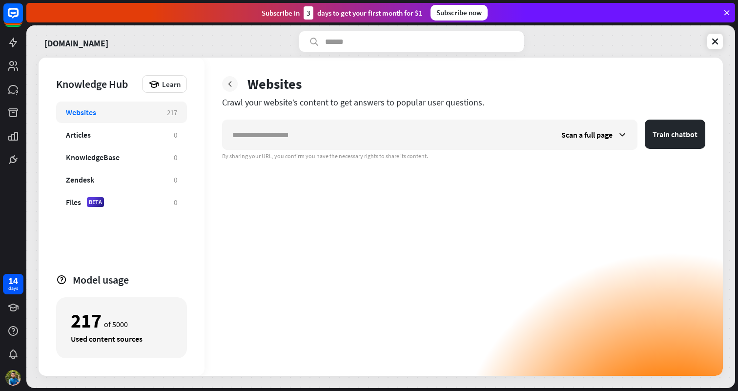
click at [232, 85] on icon at bounding box center [230, 84] width 10 height 10
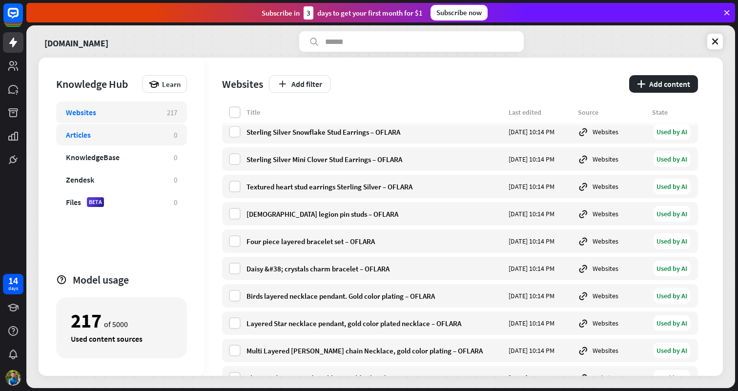
click at [123, 131] on div "Articles" at bounding box center [115, 135] width 98 height 10
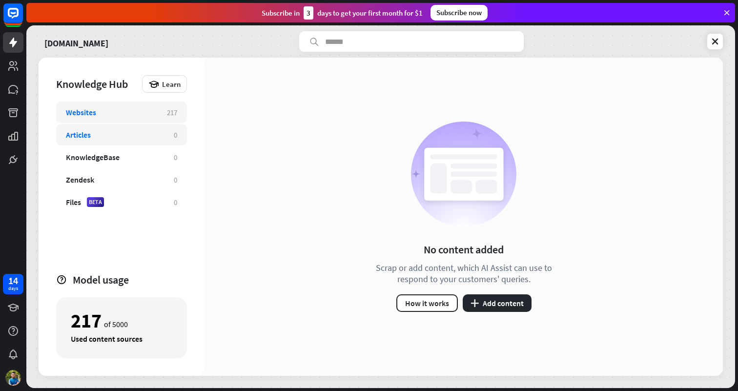
click at [128, 106] on div "Websites 217" at bounding box center [121, 112] width 131 height 21
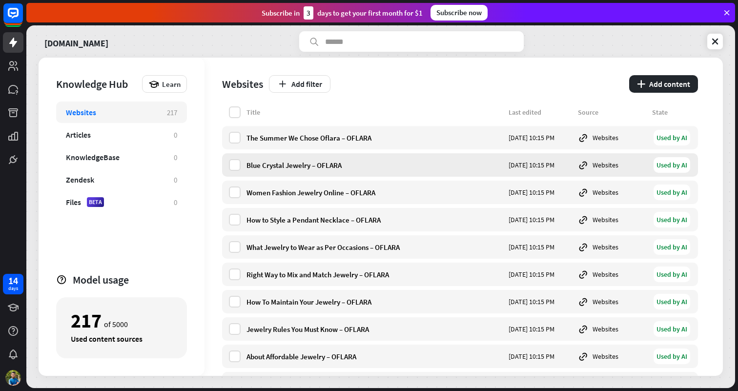
click at [299, 165] on div "Blue Crystal Jewelry – OFLARA" at bounding box center [374, 165] width 256 height 9
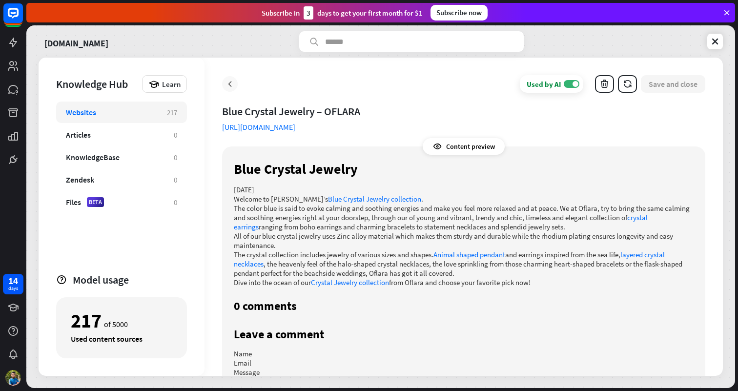
click at [232, 82] on icon at bounding box center [230, 84] width 10 height 10
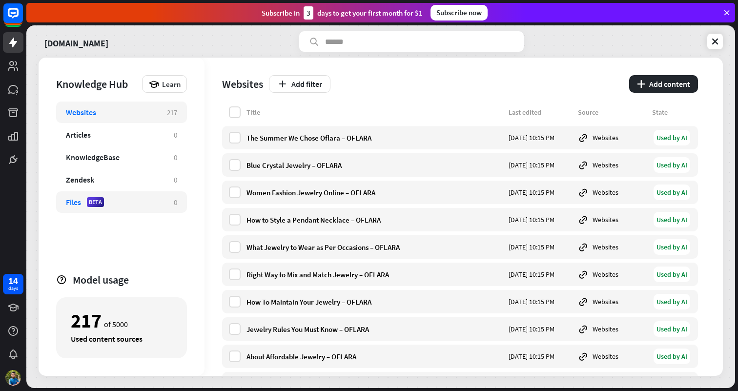
click at [112, 200] on div "Files BETA" at bounding box center [115, 202] width 98 height 10
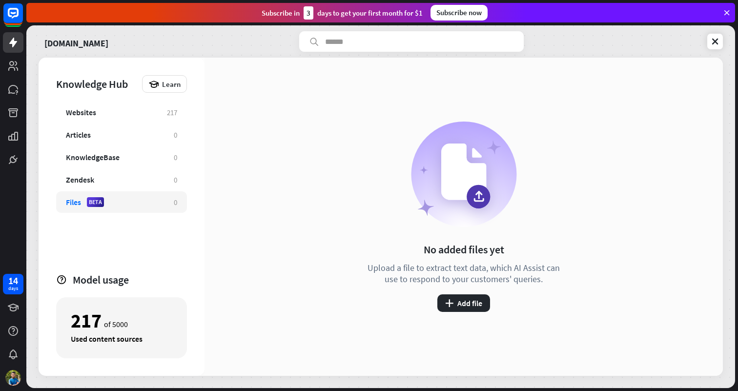
click at [414, 246] on div "No added files yet Upload a file to extract text data, which AI Assist can use …" at bounding box center [464, 217] width 200 height 190
click at [117, 176] on div "Zendesk" at bounding box center [115, 180] width 98 height 10
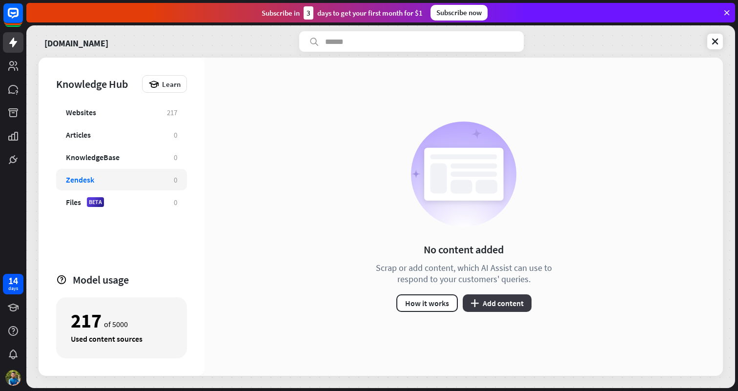
click at [490, 299] on button "plus Add content" at bounding box center [497, 303] width 69 height 18
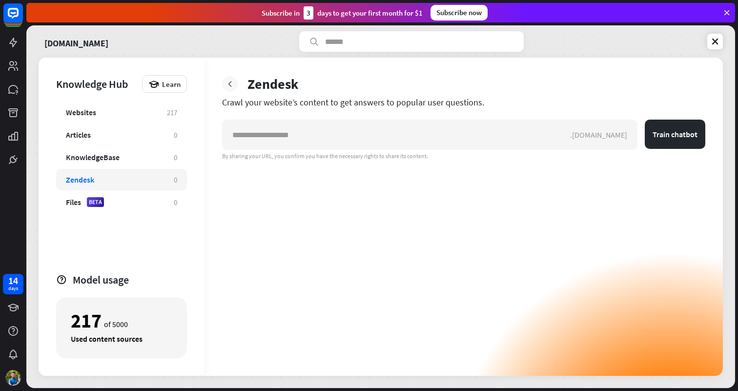
click at [230, 81] on icon at bounding box center [230, 84] width 10 height 10
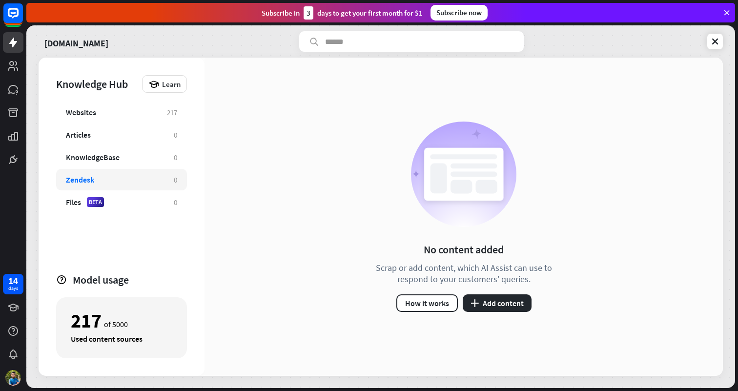
click at [106, 145] on div "Websites 217 Articles 0 KnowledgeBase 0 Zendesk 0 Files BETA 0" at bounding box center [121, 183] width 131 height 163
click at [105, 153] on div "KnowledgeBase" at bounding box center [93, 157] width 54 height 10
click at [130, 158] on div "KnowledgeBase" at bounding box center [115, 157] width 98 height 10
click at [504, 308] on button "plus Add content" at bounding box center [497, 303] width 69 height 18
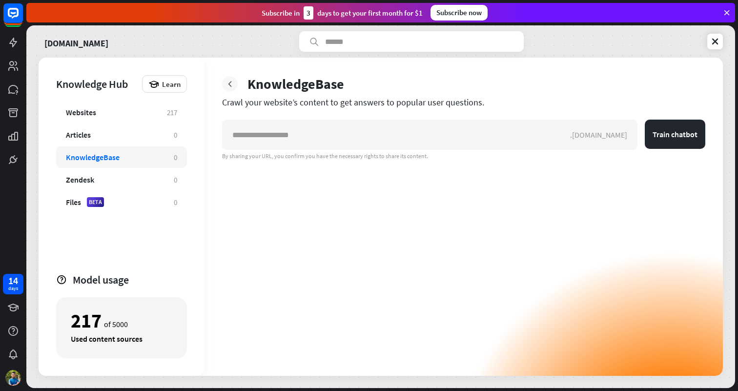
click at [235, 87] on div at bounding box center [230, 84] width 16 height 16
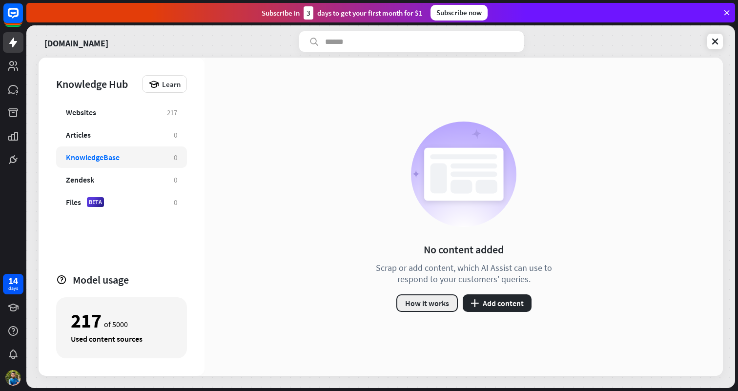
click at [440, 302] on button "How it works" at bounding box center [426, 303] width 61 height 18
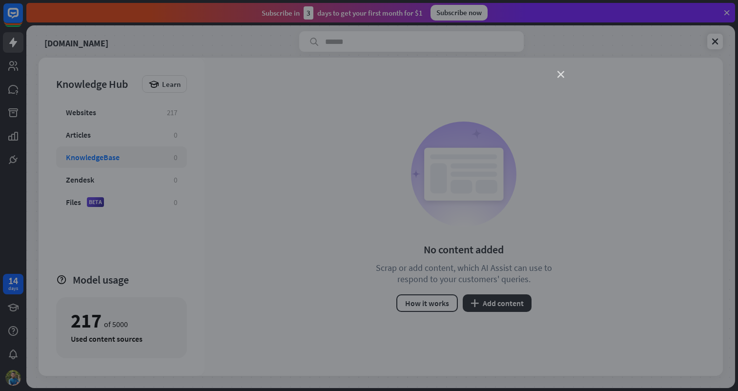
click at [561, 76] on icon "close" at bounding box center [560, 74] width 7 height 7
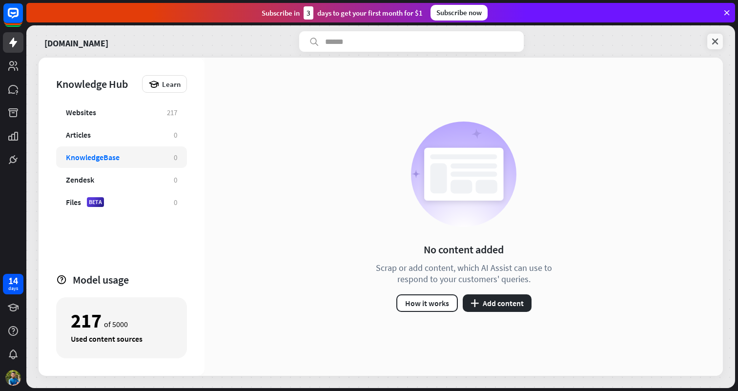
click at [718, 40] on icon at bounding box center [715, 42] width 10 height 10
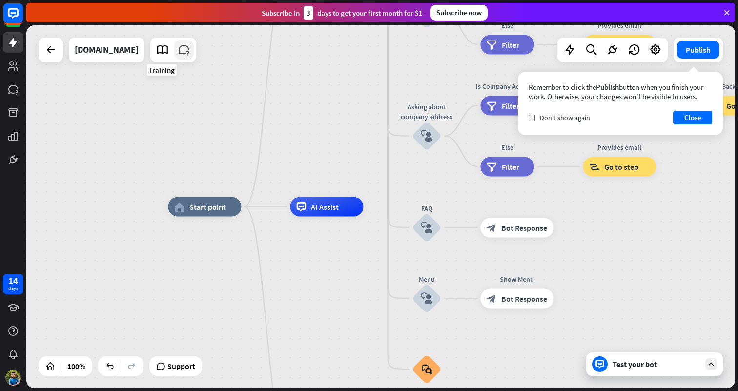
click at [178, 50] on icon at bounding box center [184, 49] width 13 height 13
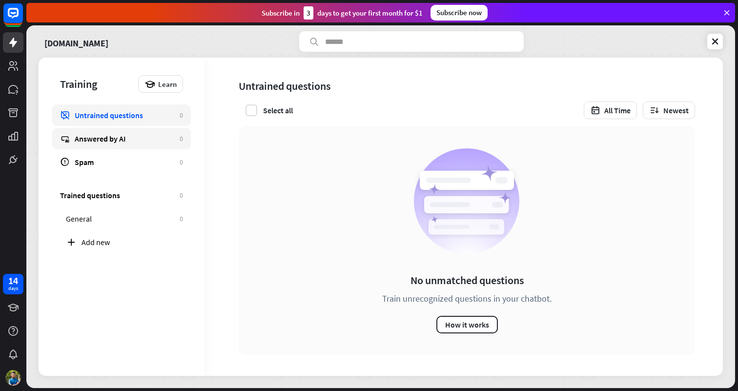
click at [129, 134] on div "Answered by AI" at bounding box center [125, 139] width 100 height 10
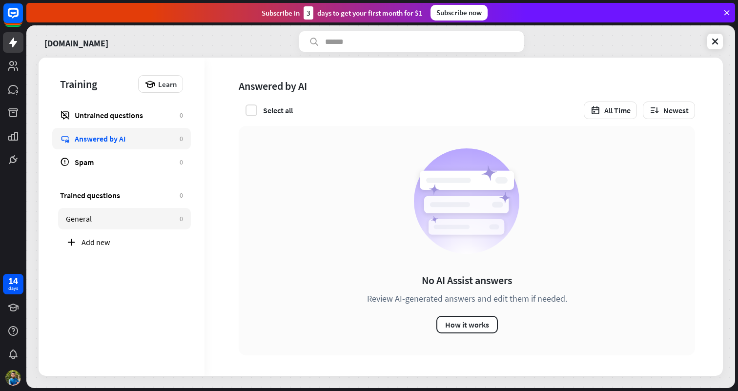
click at [87, 218] on div "General" at bounding box center [120, 219] width 109 height 10
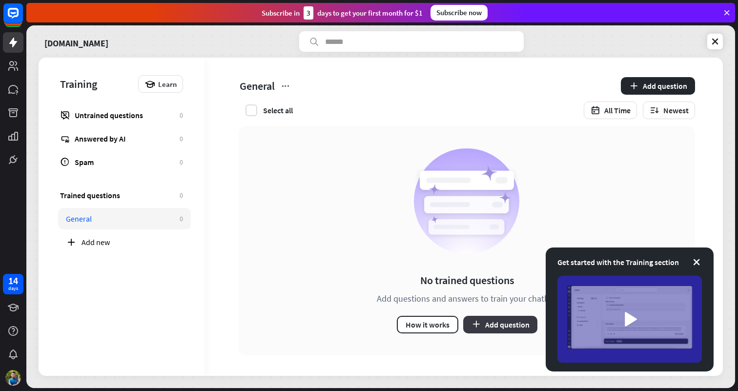
click at [526, 331] on button "Add question" at bounding box center [500, 325] width 74 height 18
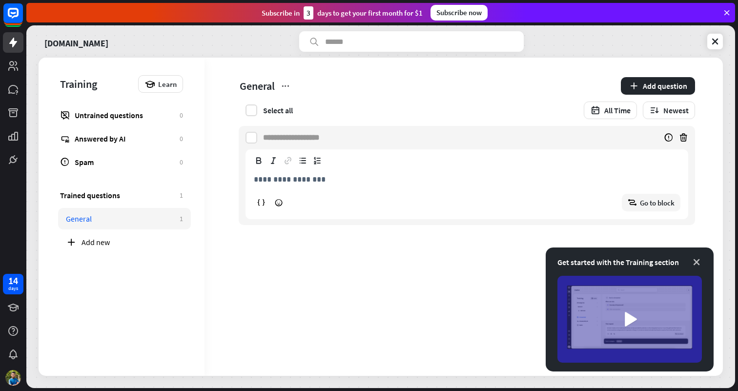
click at [697, 261] on icon at bounding box center [697, 262] width 10 height 10
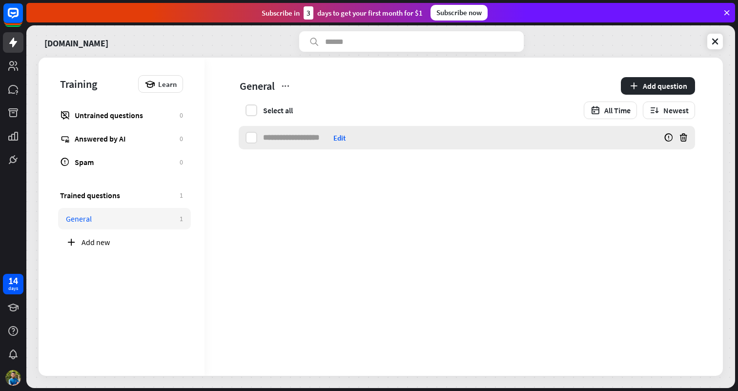
click at [346, 137] on div "Edit" at bounding box center [339, 137] width 12 height 9
click at [285, 174] on p "**********" at bounding box center [470, 179] width 433 height 12
click at [260, 158] on icon at bounding box center [259, 159] width 4 height 3
click at [276, 160] on icon at bounding box center [273, 161] width 10 height 10
click at [292, 179] on p "**********" at bounding box center [467, 179] width 426 height 12
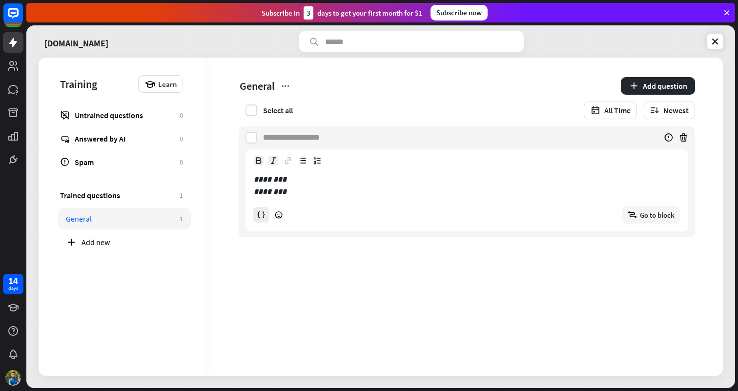
click at [263, 210] on icon at bounding box center [261, 214] width 9 height 9
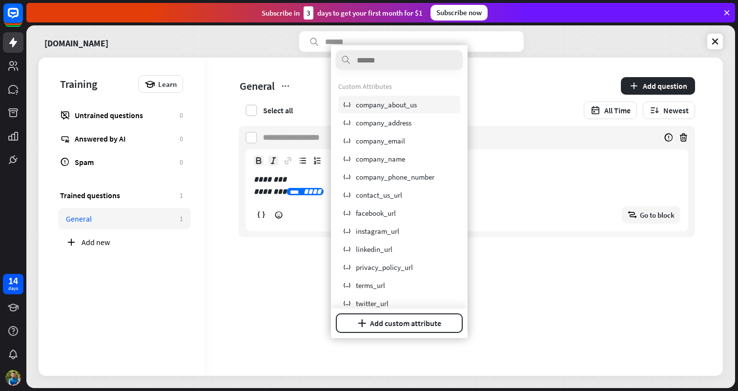
click at [399, 105] on span "company_about_us" at bounding box center [386, 104] width 61 height 9
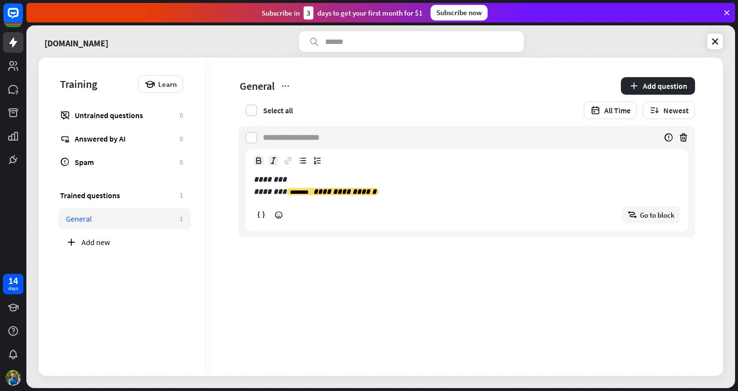
click at [403, 190] on p "**********" at bounding box center [467, 185] width 426 height 24
click at [278, 223] on icon at bounding box center [278, 227] width 9 height 9
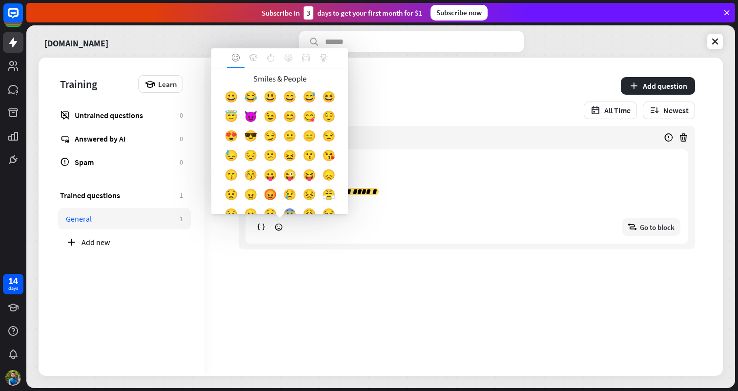
click at [459, 178] on p "**********" at bounding box center [467, 185] width 426 height 24
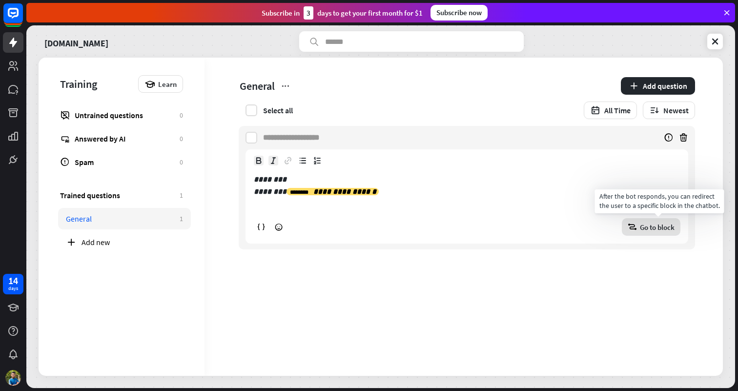
click at [668, 227] on span "Go to block" at bounding box center [657, 227] width 35 height 9
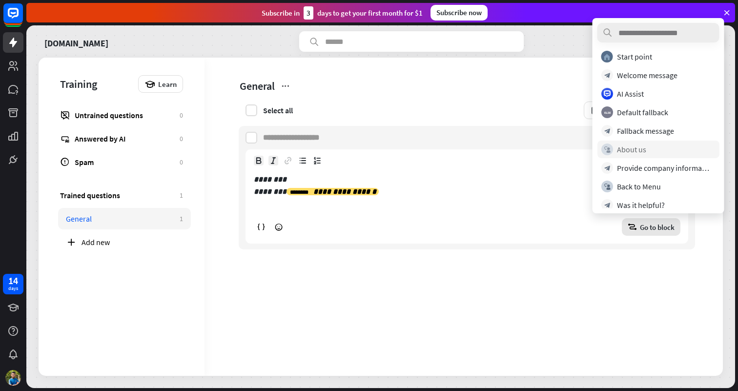
click at [619, 145] on div "About us" at bounding box center [631, 149] width 29 height 10
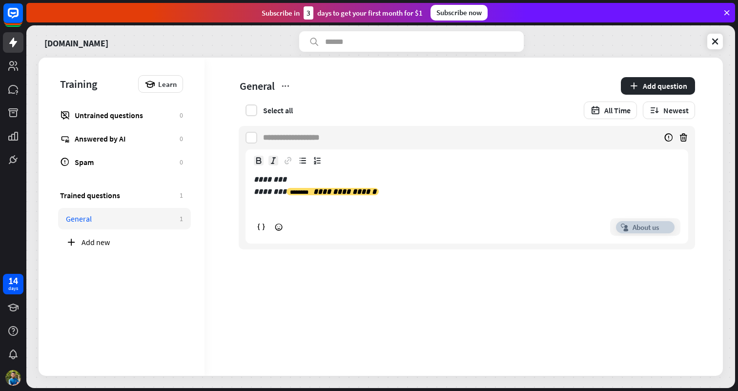
click at [422, 193] on p "**********" at bounding box center [467, 185] width 426 height 24
click at [473, 263] on span "**********" at bounding box center [460, 196] width 511 height 141
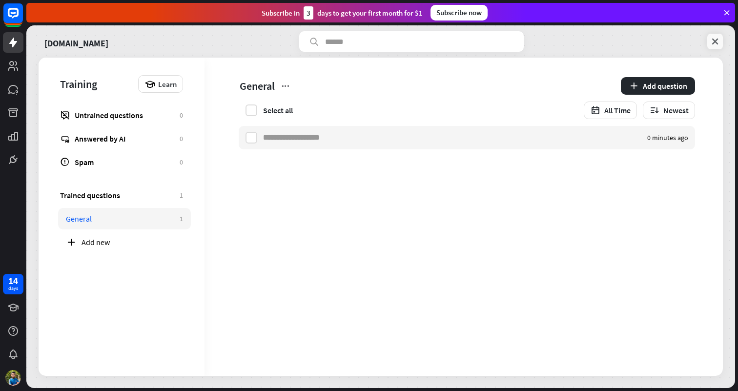
click at [712, 40] on icon at bounding box center [715, 42] width 10 height 10
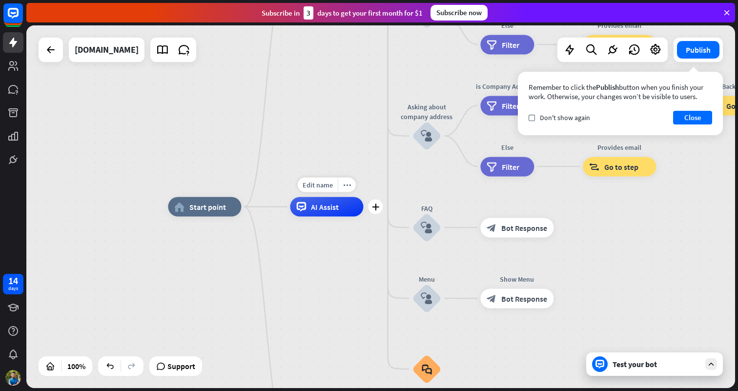
click at [316, 204] on span "AI Assist" at bounding box center [325, 207] width 28 height 10
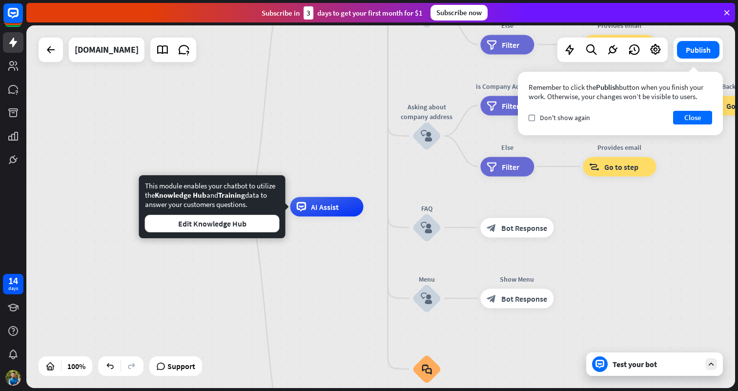
click at [351, 242] on div "home_2 Start point Welcome message block_bot_response Bot Response About us blo…" at bounding box center [522, 388] width 709 height 363
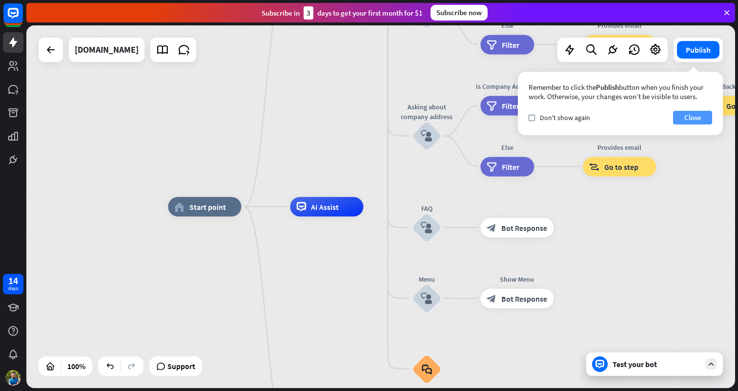
click at [696, 115] on button "Close" at bounding box center [692, 118] width 39 height 14
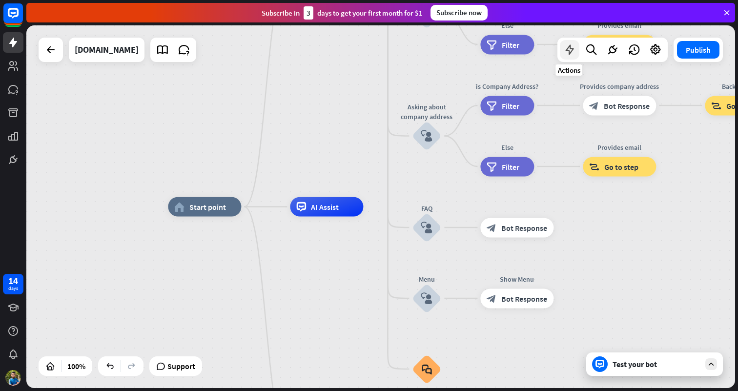
click at [574, 48] on icon at bounding box center [569, 49] width 13 height 13
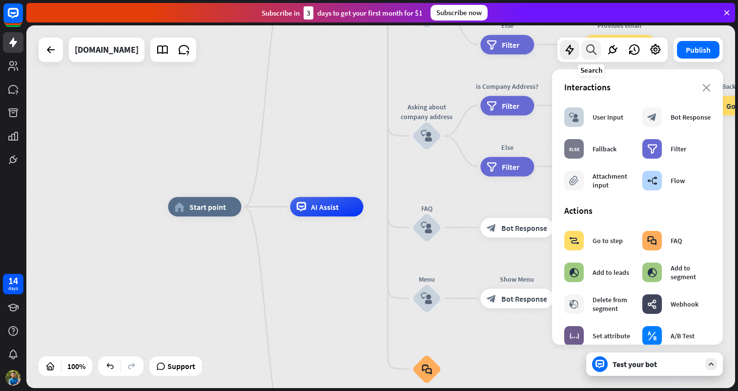
click at [591, 52] on icon at bounding box center [591, 49] width 13 height 13
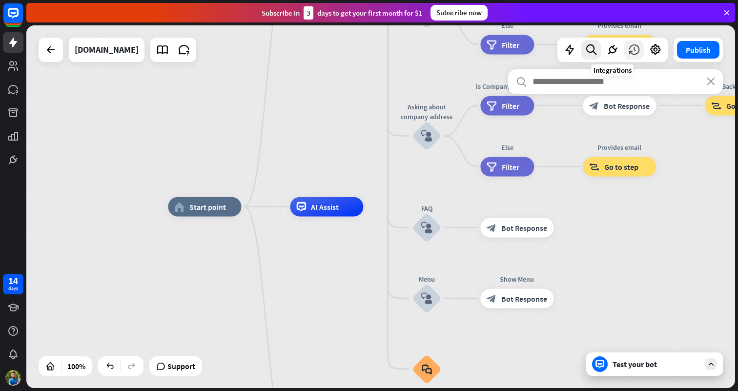
click at [626, 51] on div at bounding box center [634, 50] width 20 height 20
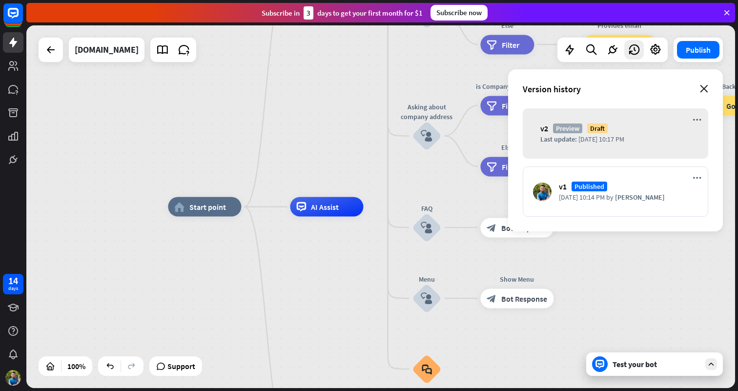
click at [708, 90] on icon "close" at bounding box center [704, 89] width 8 height 8
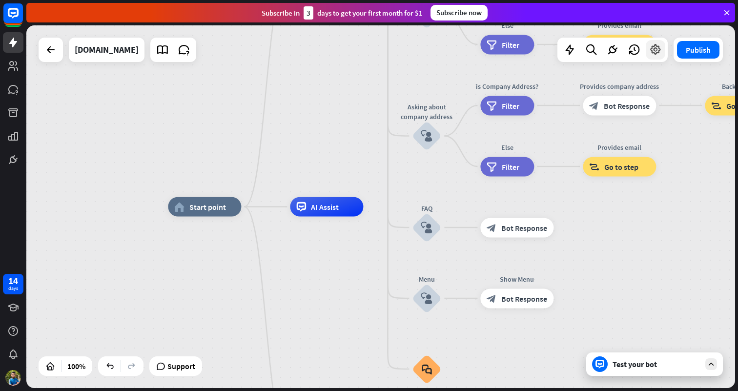
click at [660, 53] on icon at bounding box center [655, 49] width 13 height 13
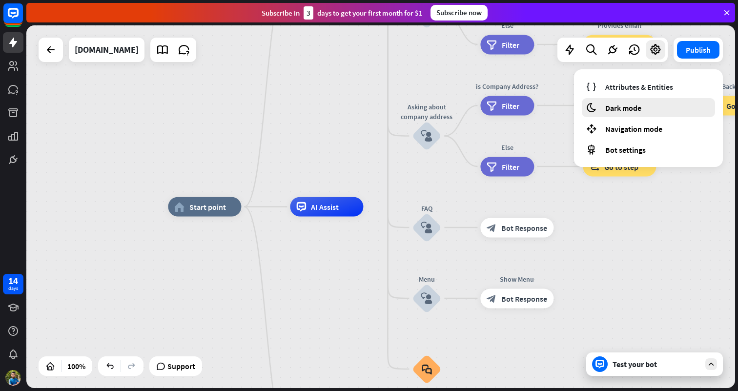
click at [619, 110] on span "Dark mode" at bounding box center [623, 108] width 36 height 10
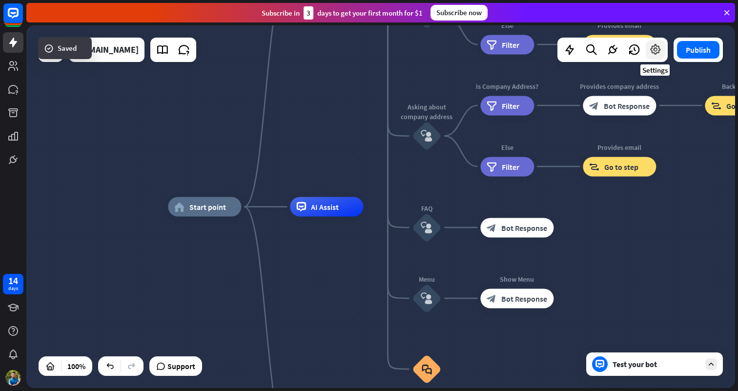
click at [655, 51] on icon at bounding box center [655, 49] width 13 height 13
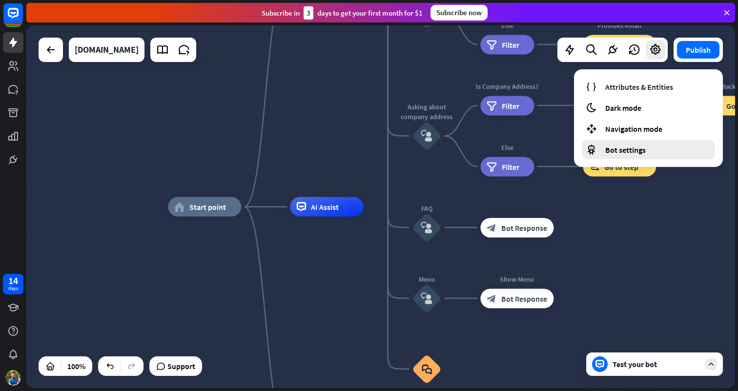
click at [618, 154] on span "Bot settings" at bounding box center [625, 150] width 41 height 10
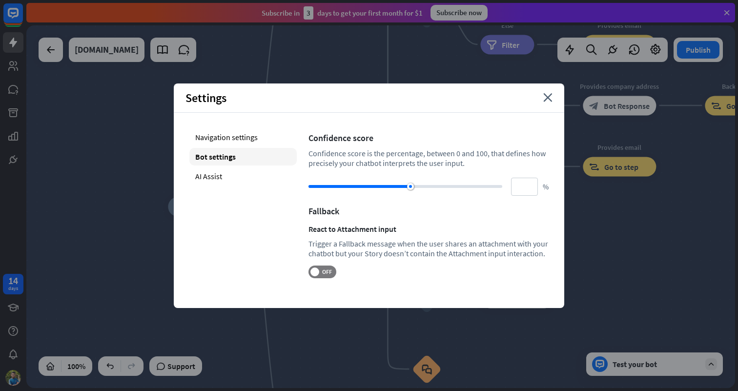
type input "**"
drag, startPoint x: 436, startPoint y: 185, endPoint x: 442, endPoint y: 171, distance: 14.9
click at [442, 171] on div "Confidence score Confidence score is the percentage, between 0 and 100, that de…" at bounding box center [428, 203] width 240 height 150
click at [217, 143] on div "Navigation settings" at bounding box center [242, 137] width 107 height 18
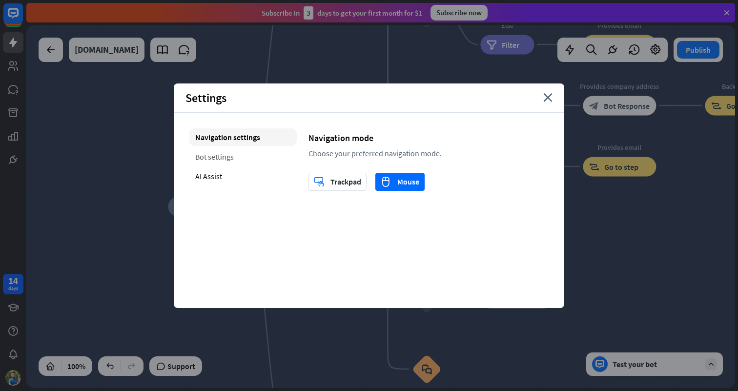
click at [223, 158] on div "Bot settings" at bounding box center [242, 157] width 107 height 18
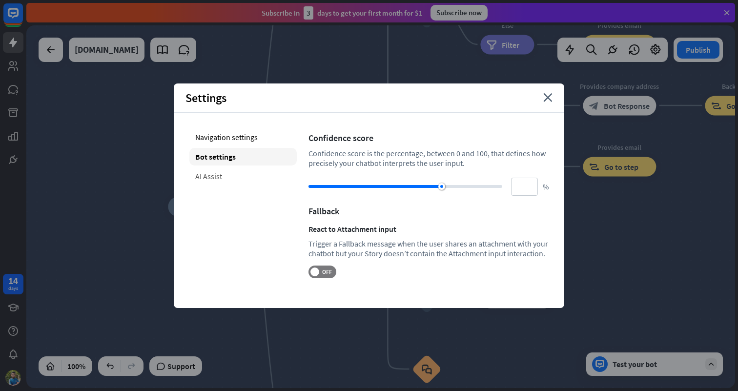
click at [223, 172] on div "AI Assist" at bounding box center [242, 176] width 107 height 18
type input "**"
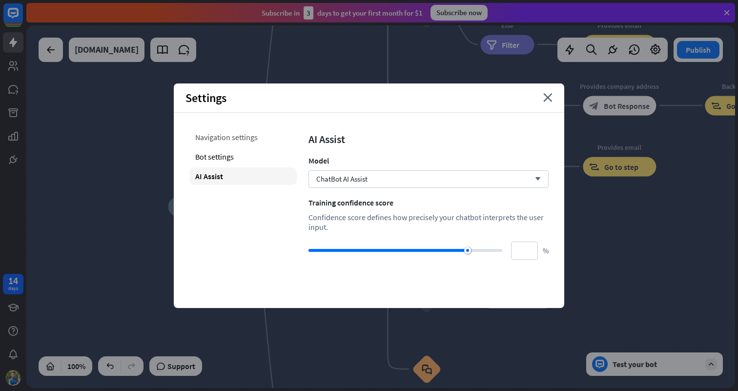
click at [228, 143] on div "Navigation settings" at bounding box center [242, 137] width 107 height 18
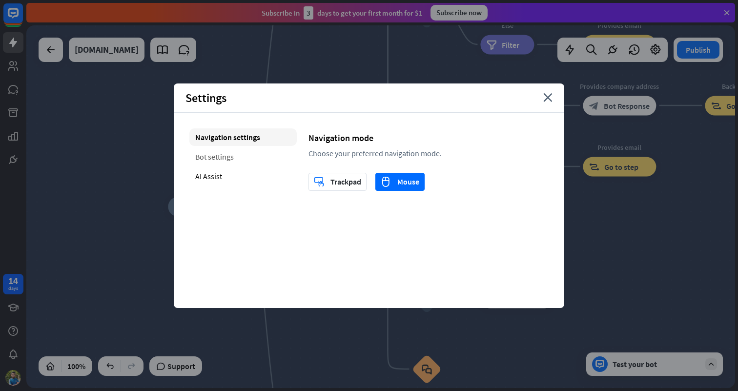
click at [248, 158] on div "Bot settings" at bounding box center [242, 157] width 107 height 18
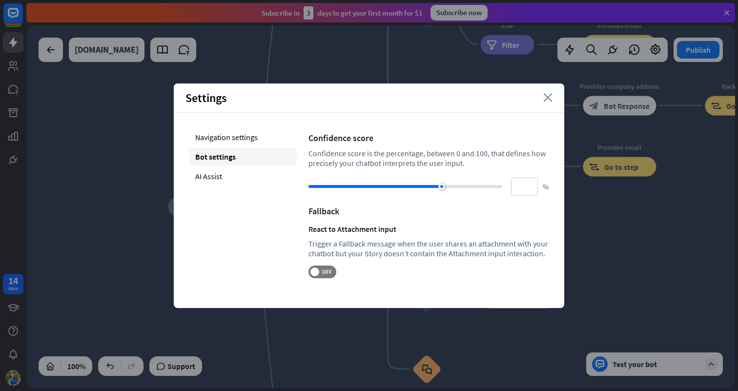
click at [549, 98] on icon "close" at bounding box center [547, 97] width 9 height 9
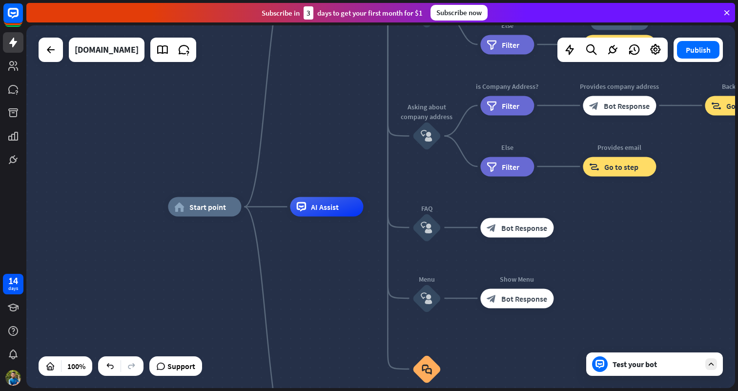
click at [666, 51] on div at bounding box center [612, 50] width 110 height 24
click at [698, 52] on button "Publish" at bounding box center [698, 50] width 42 height 18
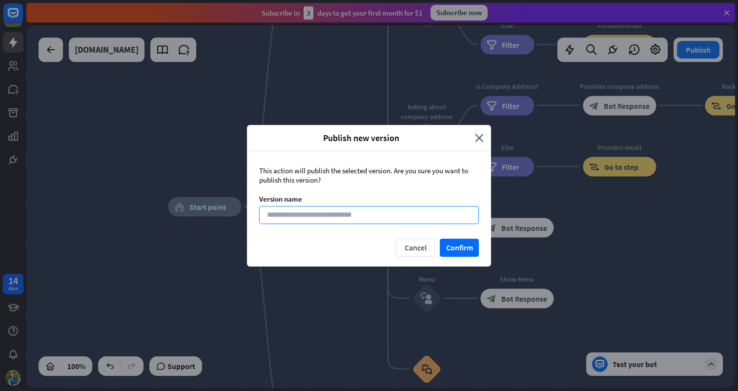
click at [355, 214] on input at bounding box center [369, 215] width 220 height 18
type input "*****"
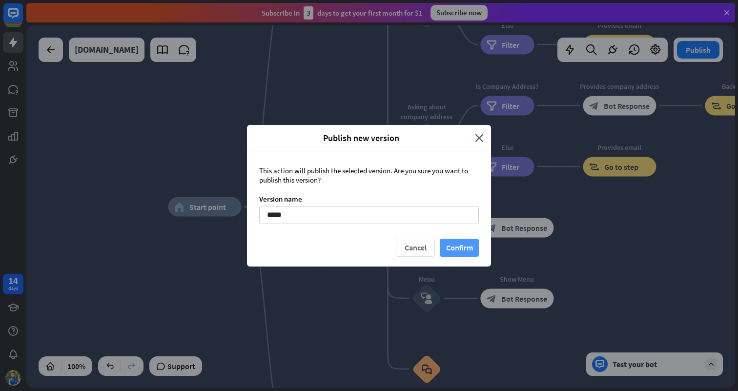
click at [448, 251] on button "Confirm" at bounding box center [459, 248] width 39 height 18
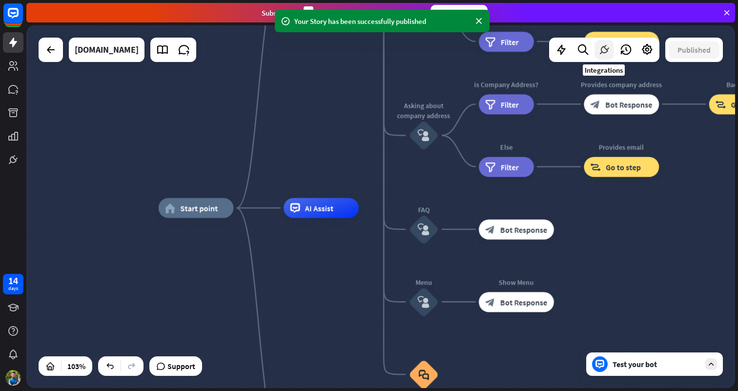
click at [608, 50] on icon at bounding box center [604, 49] width 13 height 13
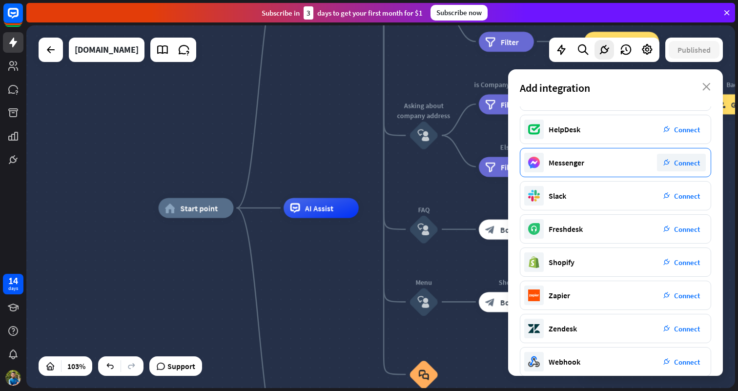
scroll to position [33, 0]
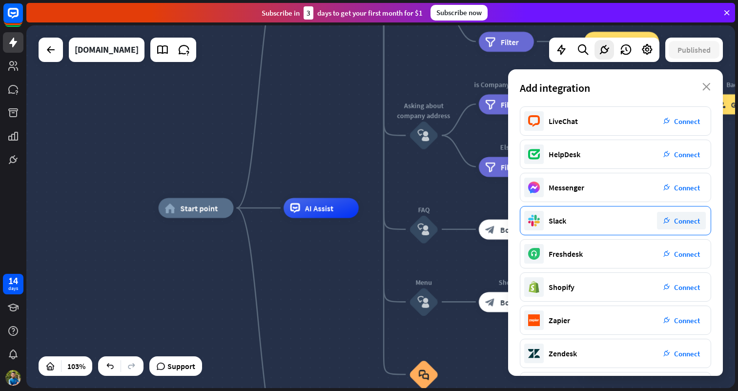
click at [601, 219] on div "Slack plug_integration Connect" at bounding box center [615, 220] width 191 height 29
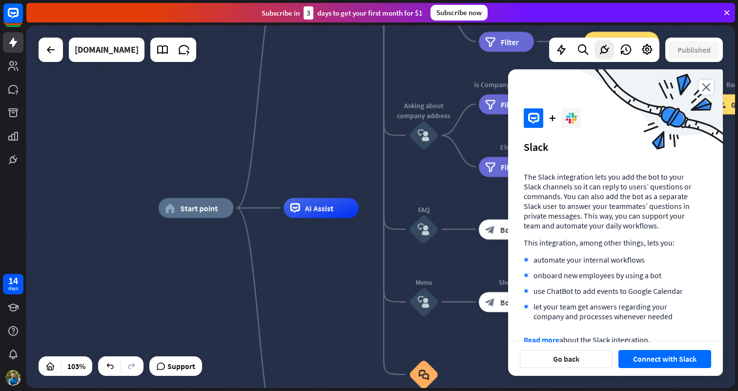
scroll to position [22, 0]
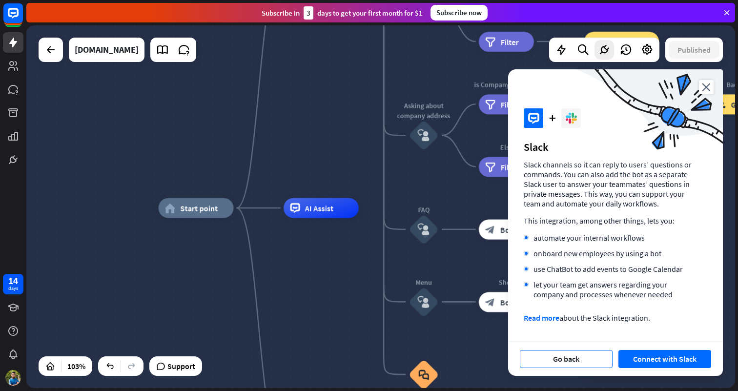
click at [570, 356] on button "Go back" at bounding box center [566, 359] width 93 height 18
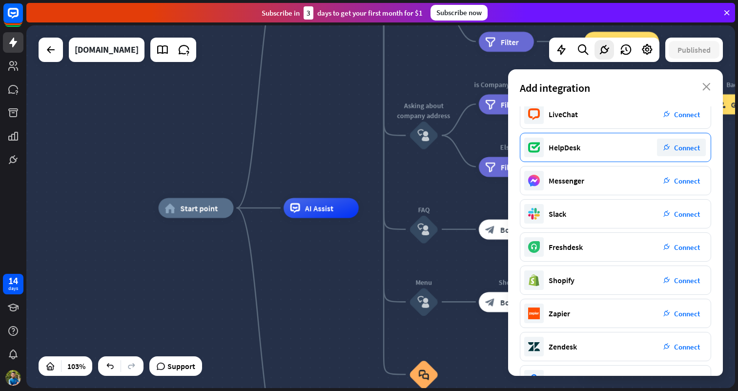
scroll to position [41, 0]
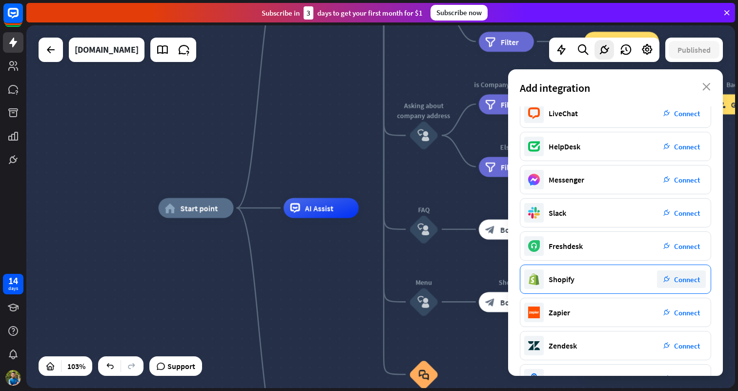
click at [682, 282] on span "Connect" at bounding box center [687, 279] width 26 height 9
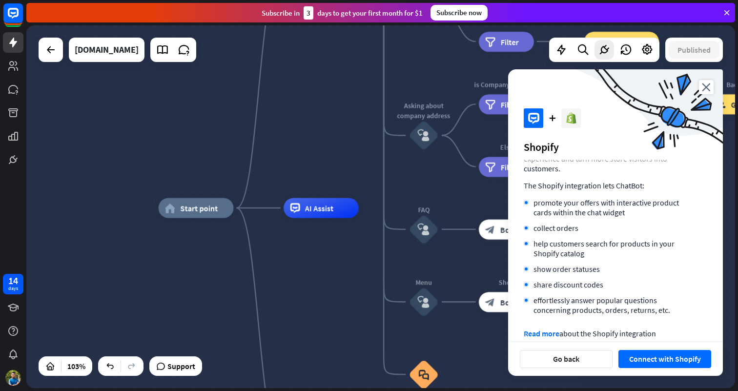
scroll to position [63, 0]
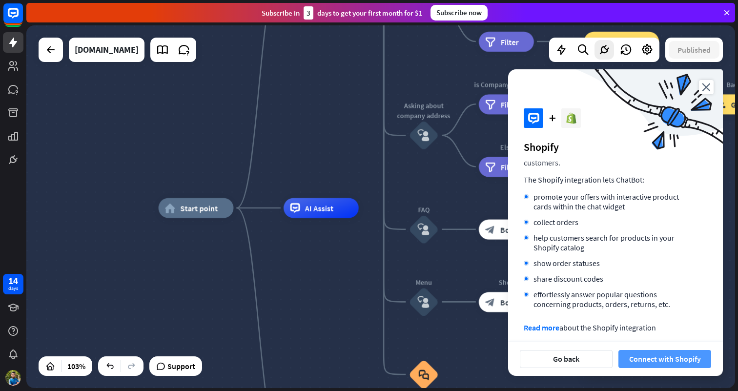
click at [647, 358] on button "Connect with Shopify" at bounding box center [664, 359] width 93 height 18
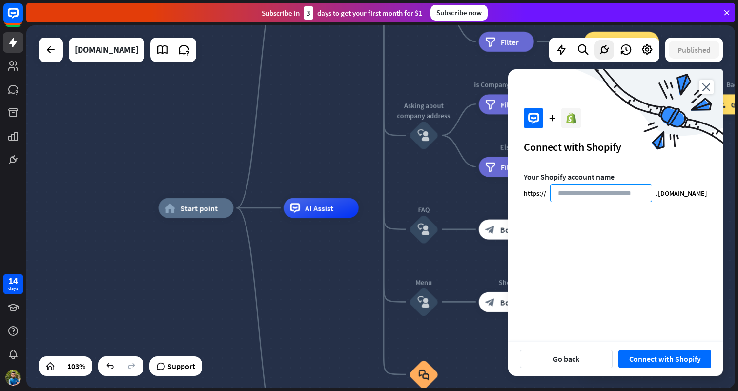
click at [623, 192] on input at bounding box center [601, 193] width 102 height 18
type input "*********"
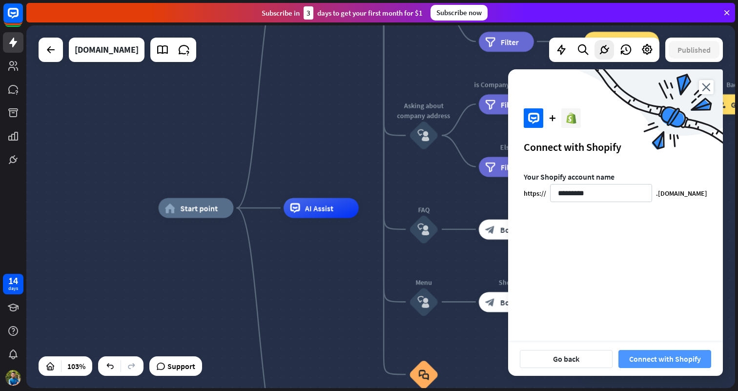
click at [654, 358] on button "Connect with Shopify" at bounding box center [664, 359] width 93 height 18
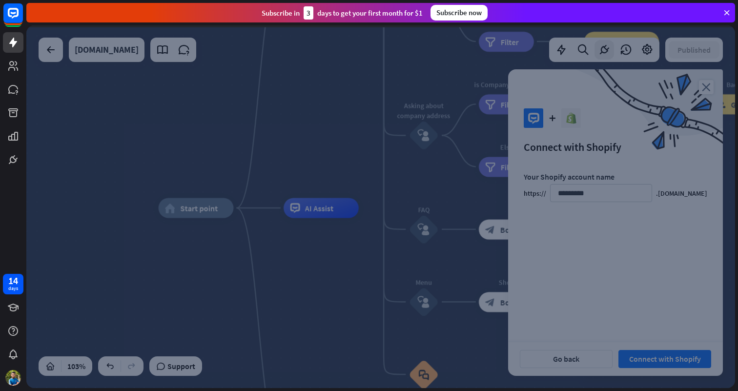
click at [726, 13] on icon at bounding box center [726, 12] width 9 height 9
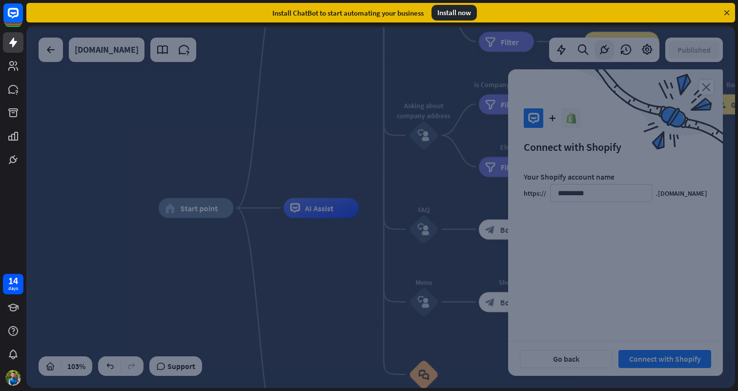
click at [727, 12] on icon at bounding box center [726, 12] width 9 height 9
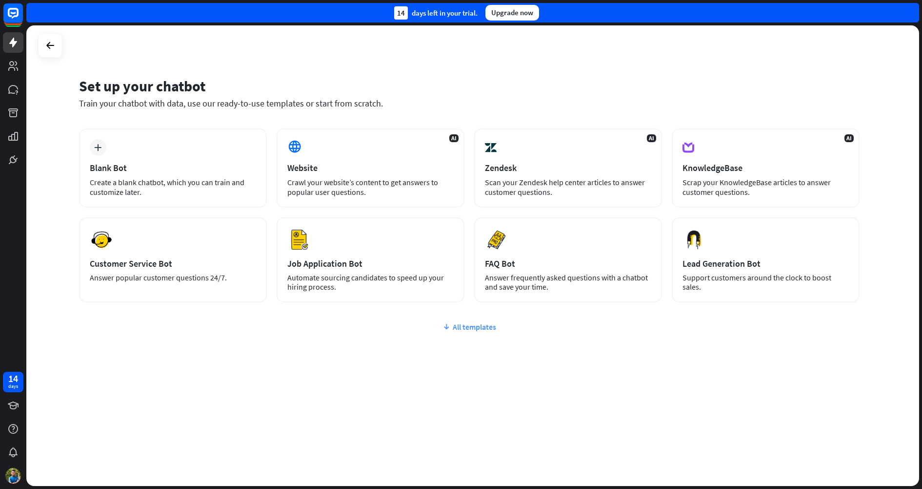
click at [496, 325] on div "All templates" at bounding box center [469, 327] width 781 height 10
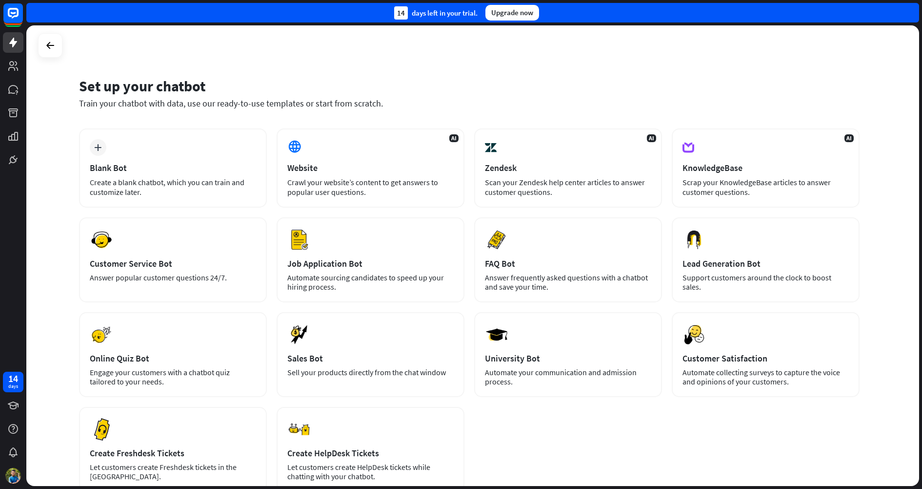
click at [353, 90] on div "Set up your chatbot" at bounding box center [469, 86] width 781 height 19
click at [50, 41] on icon at bounding box center [50, 46] width 12 height 12
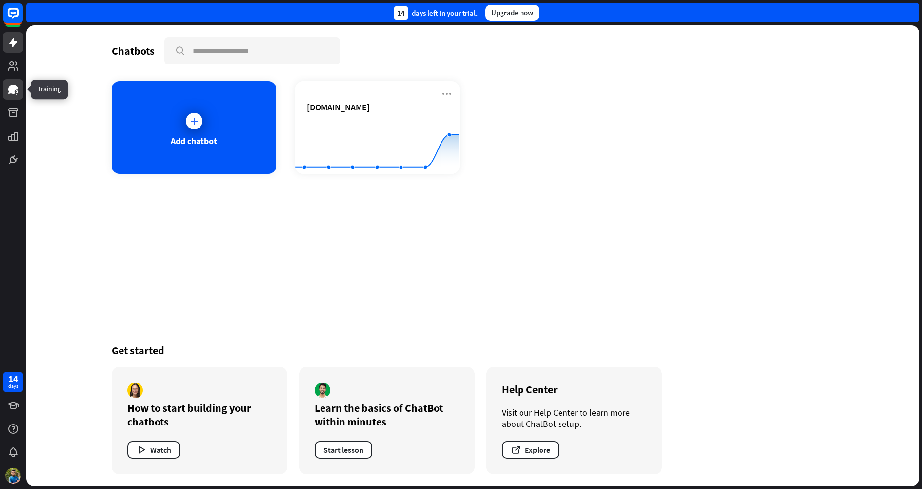
click at [17, 89] on icon at bounding box center [13, 89] width 10 height 9
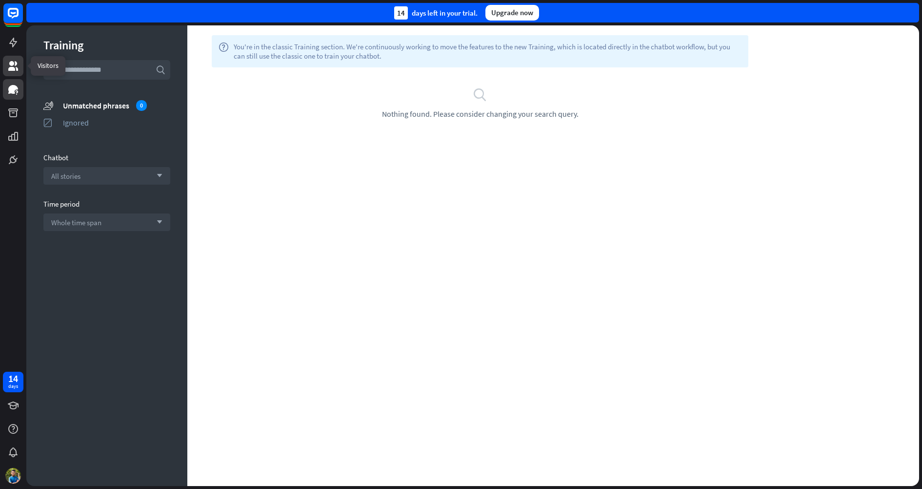
click at [14, 63] on icon at bounding box center [13, 66] width 10 height 10
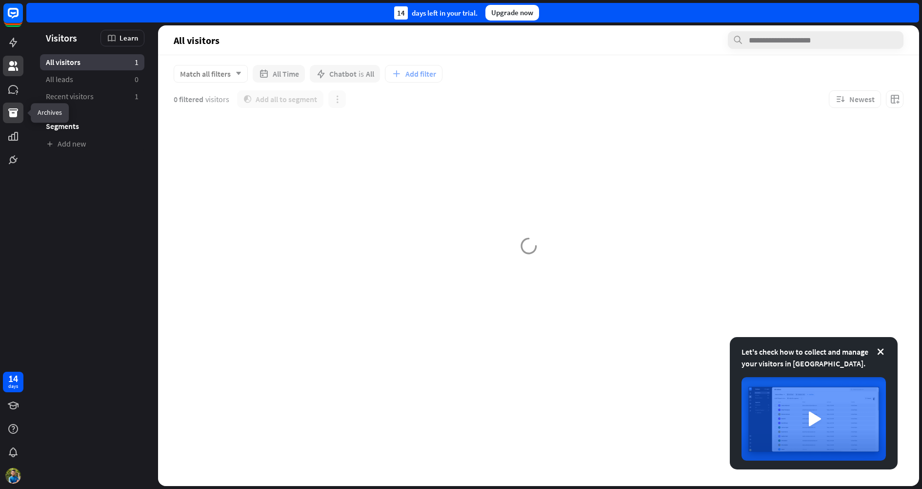
click at [14, 111] on icon at bounding box center [13, 112] width 10 height 9
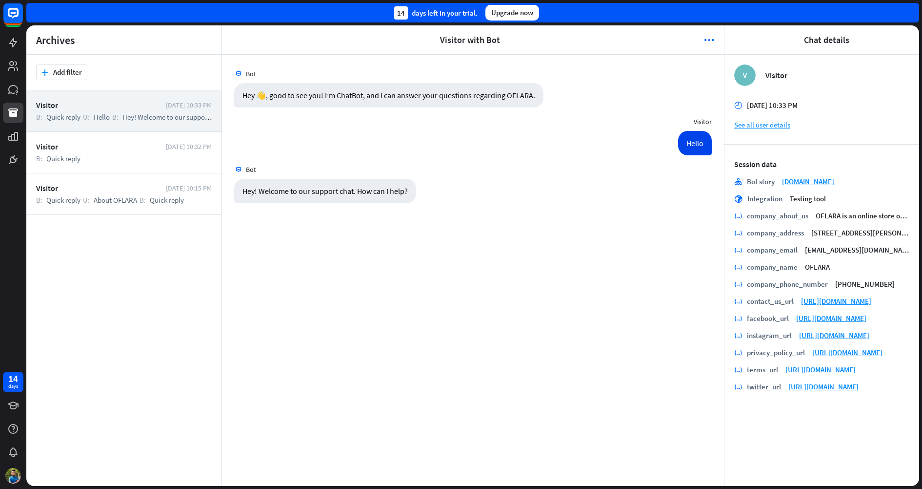
click at [414, 264] on div "Bot Hey 👋, good to see you! I’m ChatBot, and I can answer your questions regard…" at bounding box center [473, 270] width 502 height 431
click at [10, 86] on icon at bounding box center [13, 89] width 10 height 9
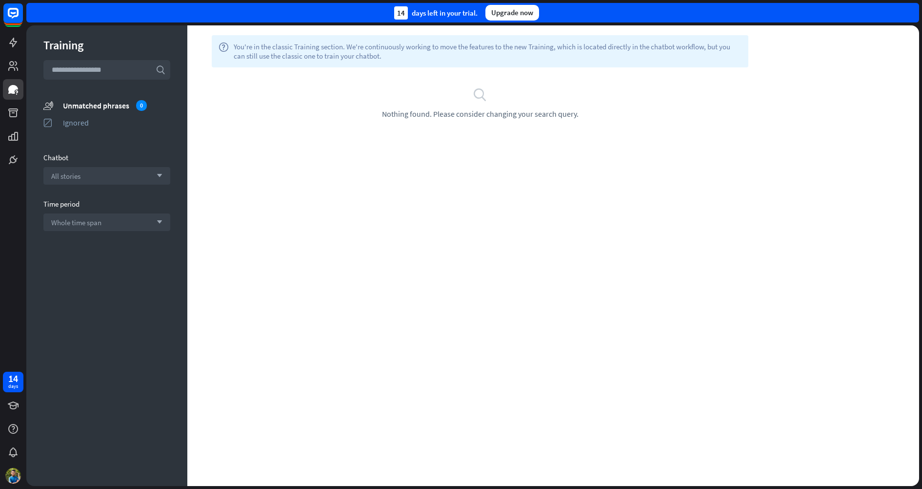
click at [330, 229] on div "help You're in the classic Training section. We're continuously working to move…" at bounding box center [553, 255] width 732 height 460
click at [16, 111] on icon at bounding box center [13, 112] width 10 height 9
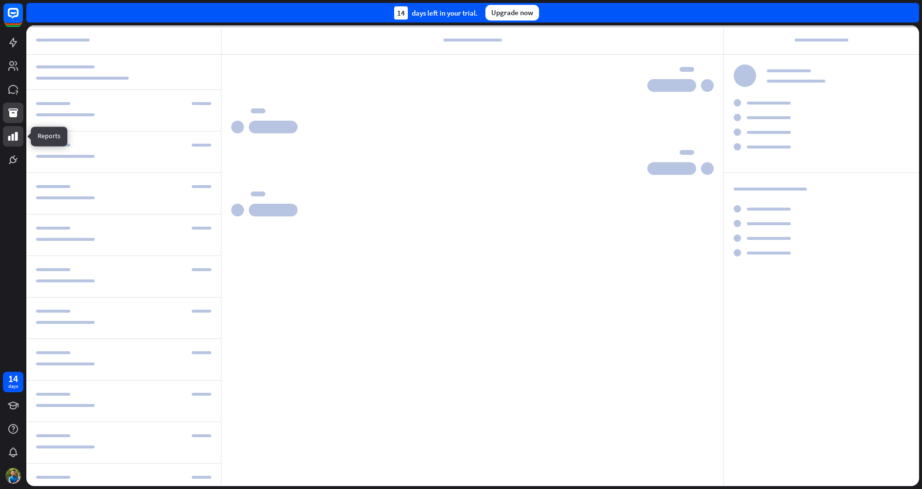
click at [15, 136] on icon at bounding box center [13, 136] width 10 height 9
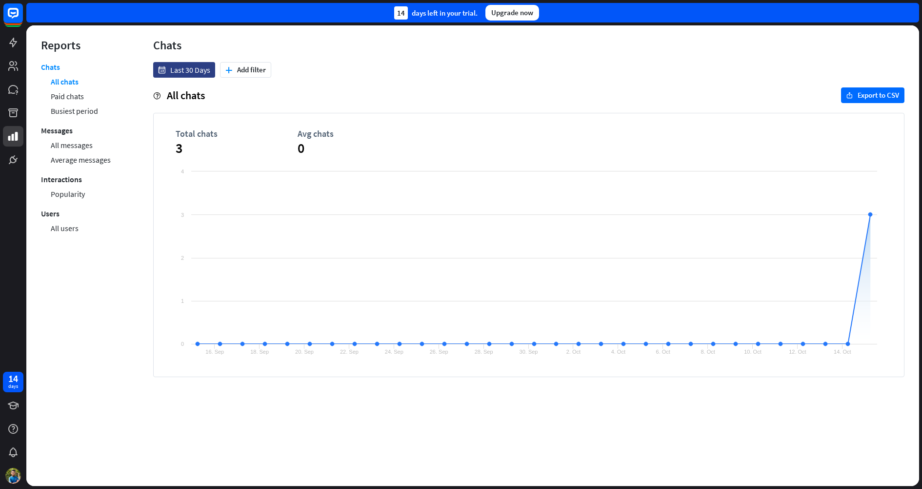
click at [54, 278] on div "Chats All chats Paid chats Busiest period Messages All messages Average message…" at bounding box center [82, 269] width 83 height 414
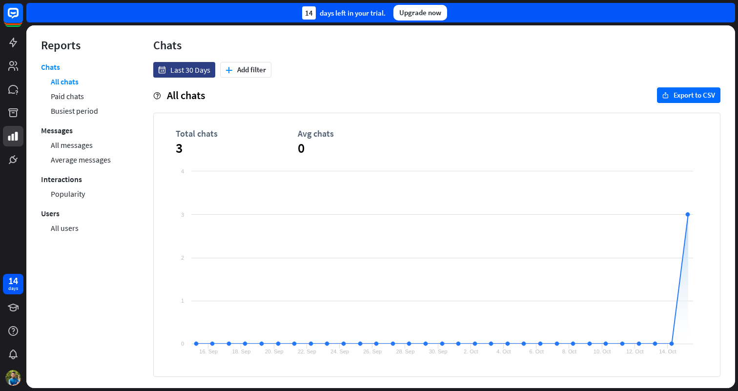
click at [330, 71] on div "date Last 30 Days plus Add filter" at bounding box center [436, 70] width 567 height 16
